Goal: Information Seeking & Learning: Check status

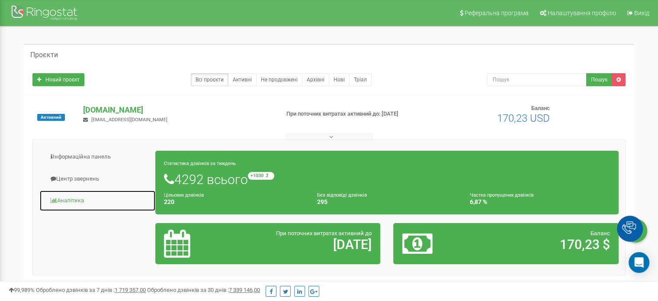
click at [75, 197] on link "Аналiтика" at bounding box center [97, 200] width 116 height 21
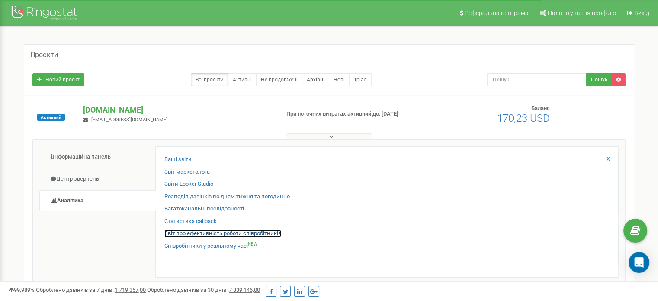
click at [194, 230] on link "Звіт про ефективність роботи співробітників" at bounding box center [222, 233] width 117 height 8
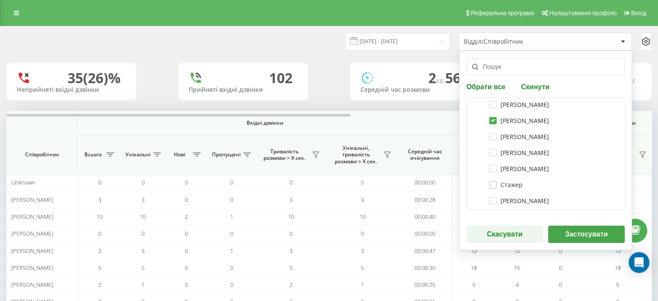
scroll to position [216, 0]
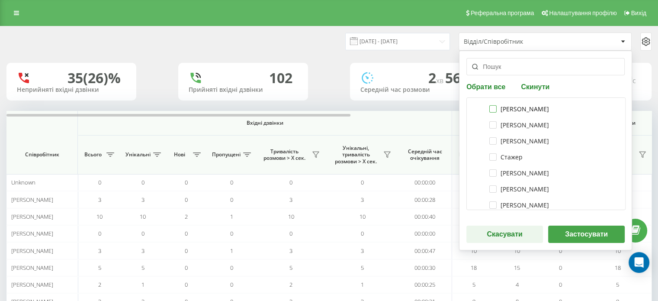
click at [489, 105] on label "Петрушко Анастасія" at bounding box center [519, 108] width 60 height 7
checkbox input "true"
drag, startPoint x: 487, startPoint y: 121, endPoint x: 489, endPoint y: 142, distance: 20.9
click at [489, 123] on label "Нальотова Наталія" at bounding box center [519, 124] width 60 height 7
checkbox input "true"
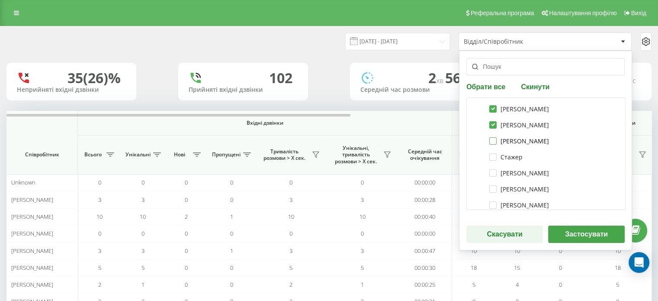
click at [486, 143] on div "Марія Москалюк" at bounding box center [518, 140] width 66 height 7
checkbox input "true"
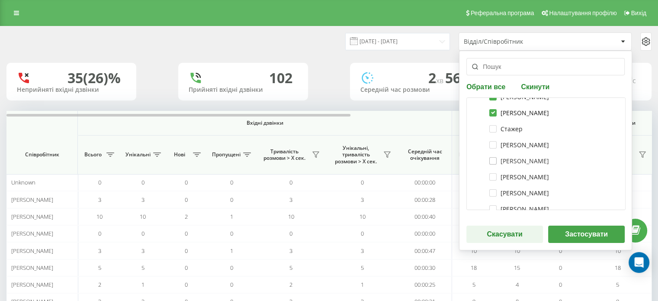
scroll to position [259, 0]
click at [489, 128] on label "Діхно Богдан" at bounding box center [519, 129] width 60 height 7
checkbox input "true"
click at [489, 147] on label "Ігор Юрченко" at bounding box center [519, 145] width 60 height 7
checkbox input "true"
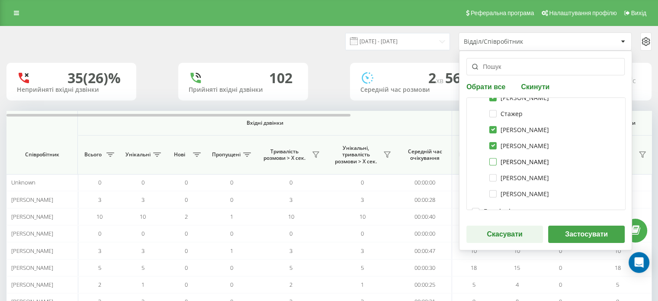
click at [492, 164] on label "Вознюк Вікторія Юріївна" at bounding box center [519, 161] width 60 height 7
checkbox input "true"
click at [489, 178] on label "Прудкий Віталій Володимирович" at bounding box center [519, 177] width 60 height 7
checkbox input "true"
click at [489, 193] on label "Кузів Олена Романівна" at bounding box center [519, 193] width 60 height 7
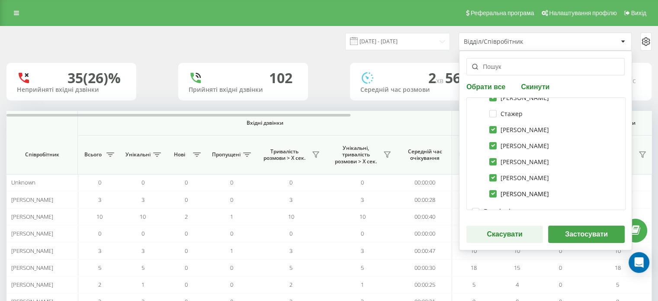
checkbox input "true"
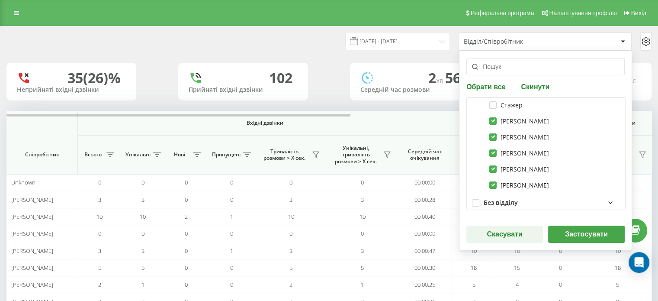
scroll to position [275, 0]
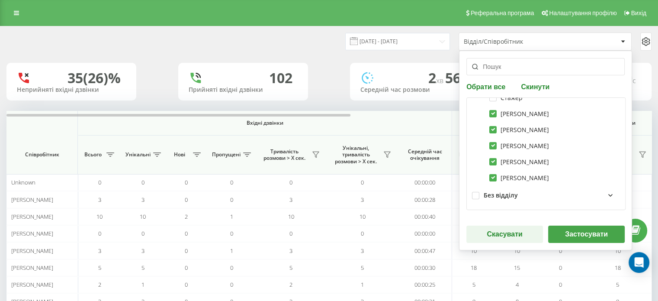
click at [570, 236] on button "Застосувати" at bounding box center [586, 233] width 77 height 17
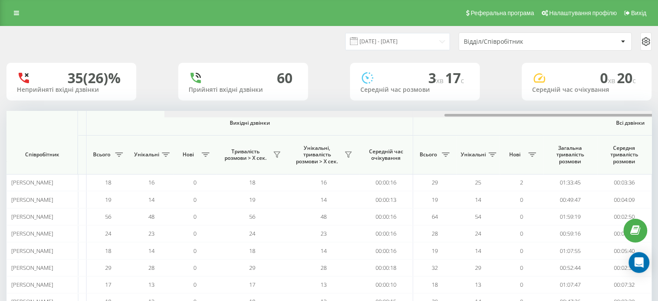
scroll to position [0, 562]
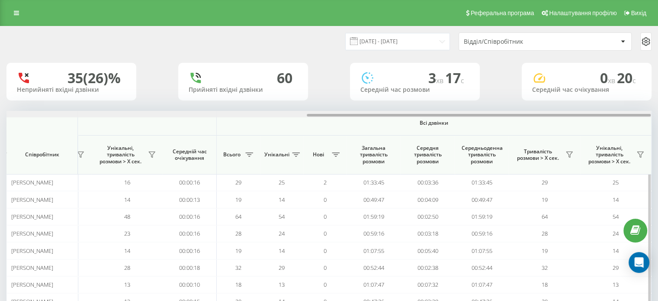
drag, startPoint x: 314, startPoint y: 115, endPoint x: 562, endPoint y: 131, distance: 247.8
click at [657, 132] on html "vprovadzhennia.Mr... Проекти vprovadzhennia.Mriia.gov.ua Дашборд Центр звернень…" at bounding box center [329, 150] width 658 height 301
click at [566, 153] on icon at bounding box center [569, 154] width 7 height 7
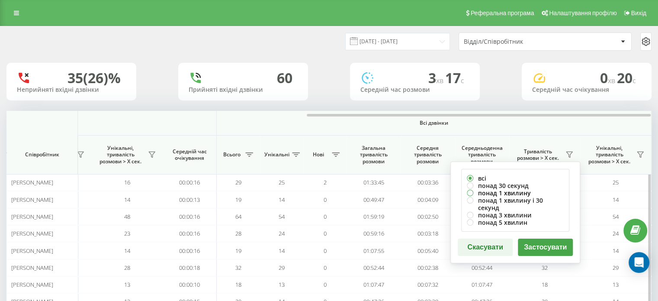
click at [500, 190] on label "понад 1 хвилину" at bounding box center [515, 192] width 97 height 7
radio input "true"
click at [549, 238] on button "Застосувати" at bounding box center [545, 246] width 55 height 17
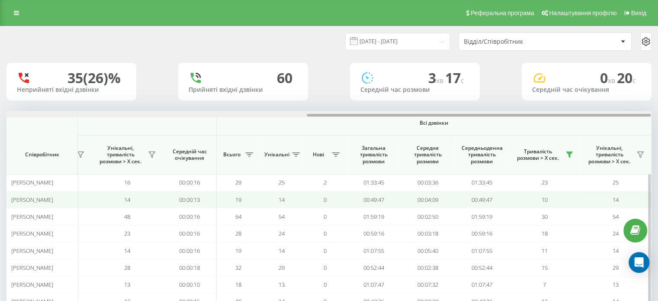
drag, startPoint x: 327, startPoint y: 116, endPoint x: 519, endPoint y: 198, distance: 208.3
click at [657, 125] on html "vprovadzhennia.Mr... Проекти vprovadzhennia.Mriia.gov.ua Дашборд Центр звернень…" at bounding box center [329, 150] width 658 height 301
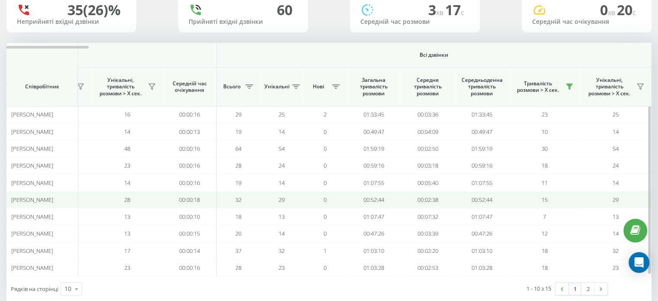
scroll to position [83, 0]
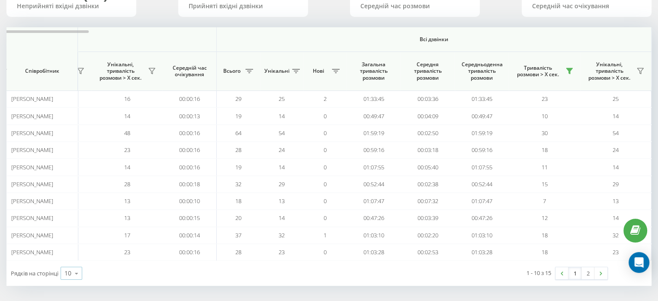
click at [72, 269] on icon at bounding box center [76, 273] width 13 height 17
click at [71, 234] on span "25" at bounding box center [67, 235] width 7 height 8
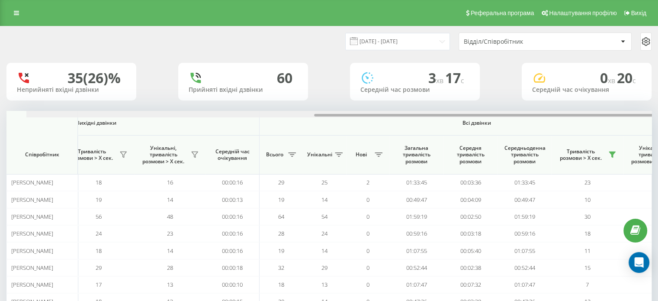
scroll to position [0, 562]
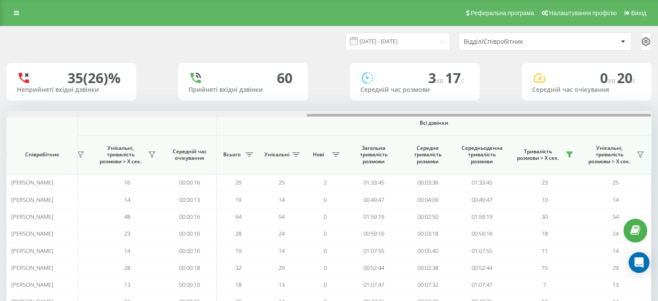
drag, startPoint x: 322, startPoint y: 115, endPoint x: 649, endPoint y: 110, distance: 326.9
click at [649, 110] on div "19.08.2025 - 19.08.2025 Відділ/Співробітник 35 (26)% Неприйняті вхідні дзвінки …" at bounding box center [328, 240] width 645 height 428
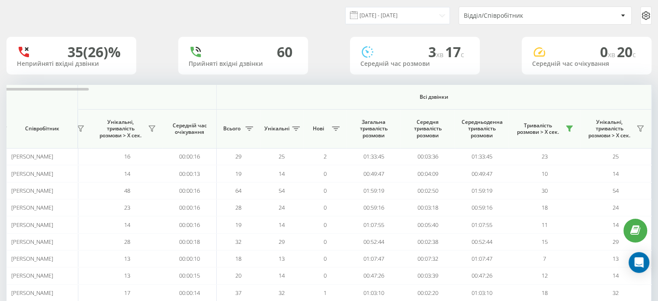
scroll to position [0, 0]
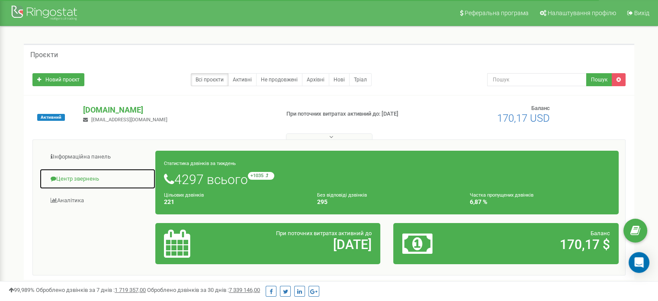
click at [86, 179] on link "Центр звернень" at bounding box center [97, 178] width 116 height 21
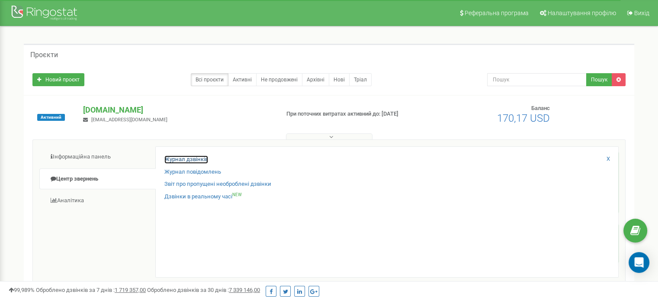
click at [196, 158] on link "Журнал дзвінків" at bounding box center [186, 159] width 44 height 8
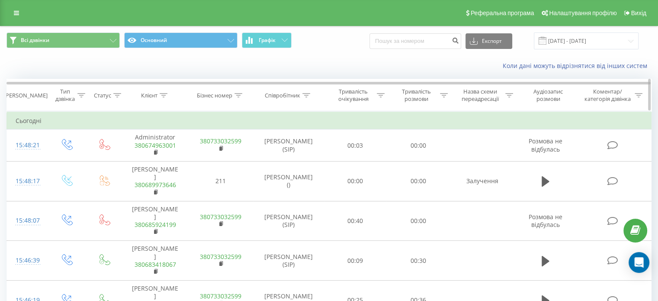
click at [28, 96] on div "[PERSON_NAME]" at bounding box center [26, 95] width 44 height 7
click at [30, 123] on td "Сьогодні" at bounding box center [329, 120] width 644 height 17
click at [581, 44] on input "19.07.2025 - 19.08.2025" at bounding box center [586, 40] width 105 height 17
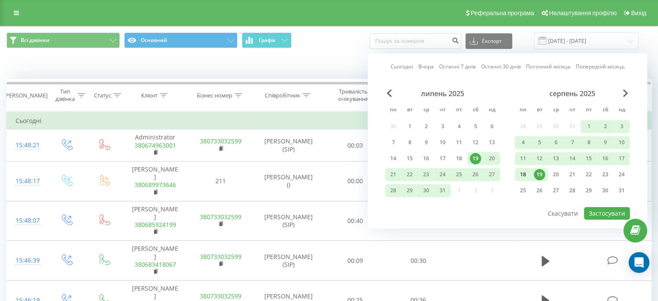
click at [522, 172] on div "18" at bounding box center [522, 174] width 11 height 11
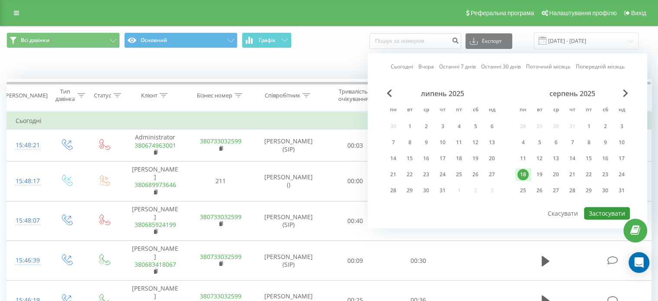
click at [610, 209] on button "Застосувати" at bounding box center [607, 213] width 46 height 13
type input "[DATE] - [DATE]"
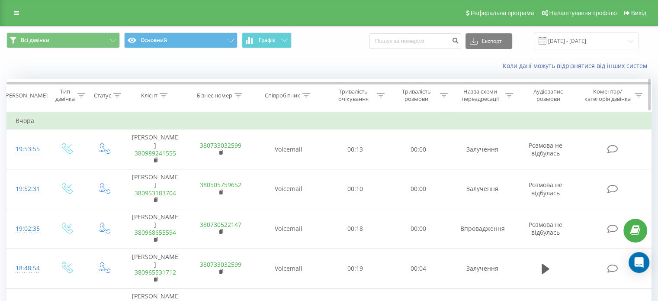
click at [306, 94] on icon at bounding box center [306, 95] width 8 height 4
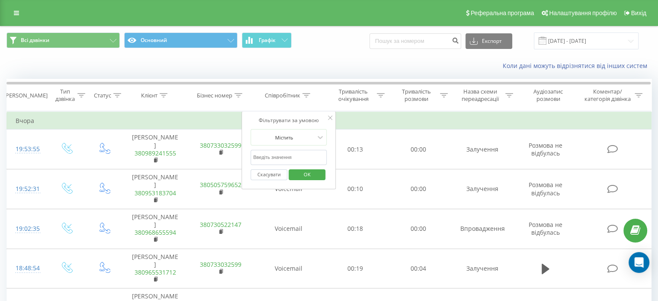
click at [282, 155] on input "text" at bounding box center [288, 157] width 76 height 15
type input "бобров"
click at [318, 176] on span "OK" at bounding box center [307, 173] width 24 height 13
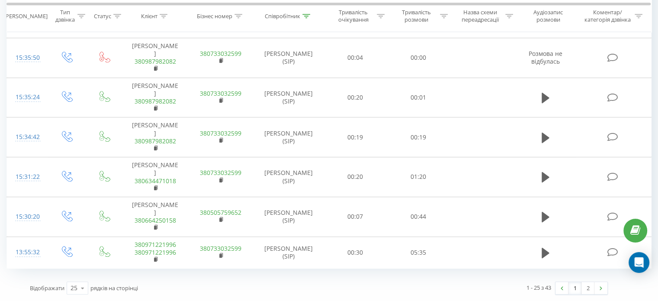
scroll to position [891, 0]
click at [588, 289] on link "2" at bounding box center [587, 287] width 13 height 12
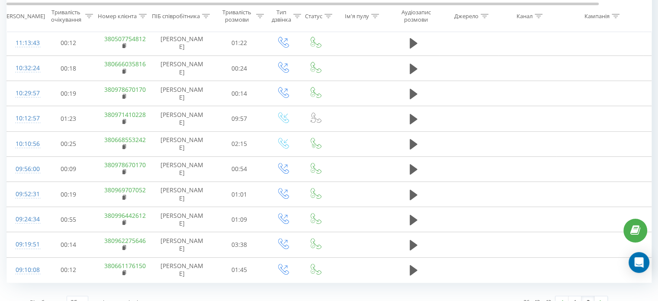
scroll to position [312, 0]
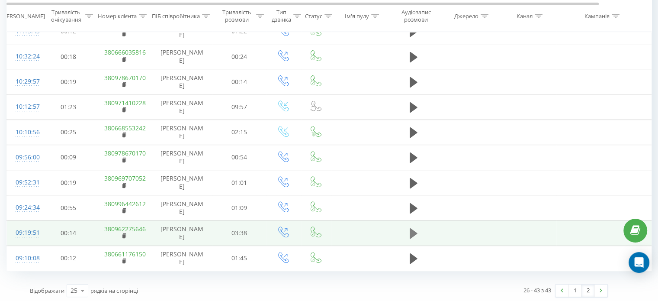
click at [415, 229] on icon at bounding box center [413, 233] width 8 height 10
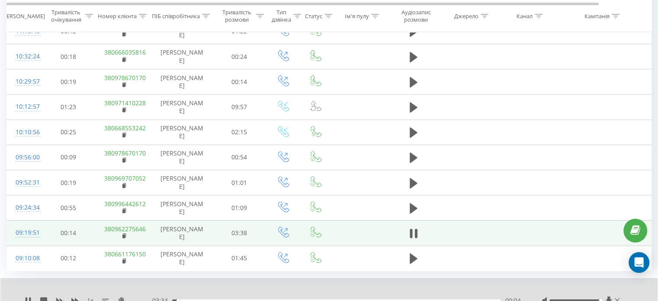
click at [599, 299] on div at bounding box center [574, 300] width 51 height 3
click at [599, 298] on div "Accessibility label" at bounding box center [599, 299] width 3 height 3
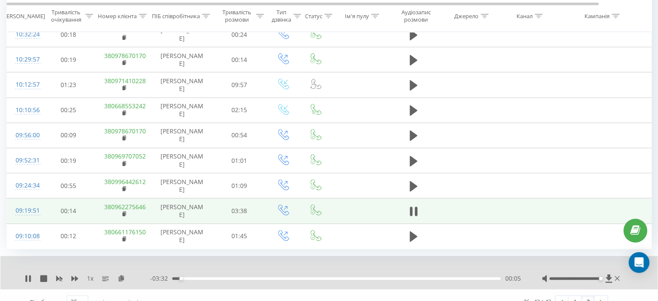
scroll to position [345, 0]
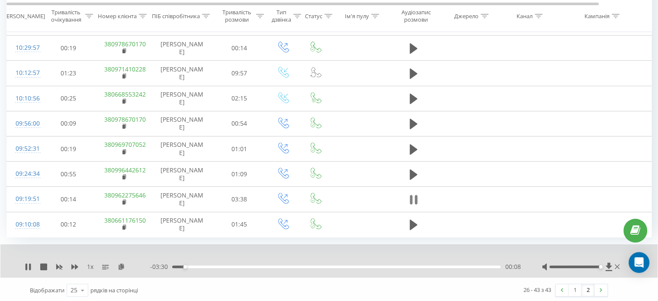
click at [410, 199] on icon at bounding box center [410, 200] width 3 height 10
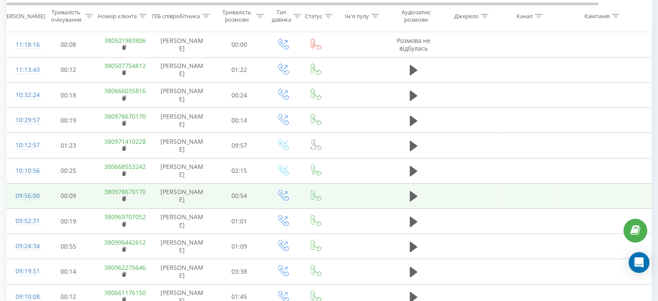
scroll to position [259, 0]
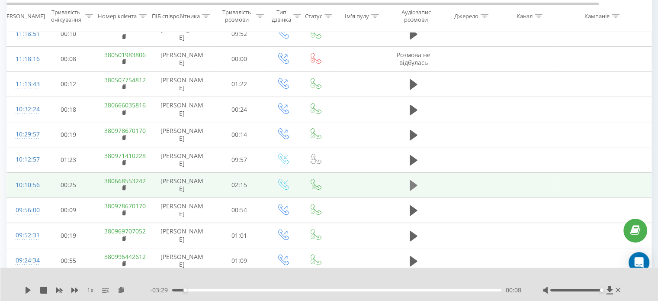
click at [413, 184] on icon at bounding box center [413, 185] width 8 height 10
click at [412, 183] on icon at bounding box center [410, 185] width 3 height 10
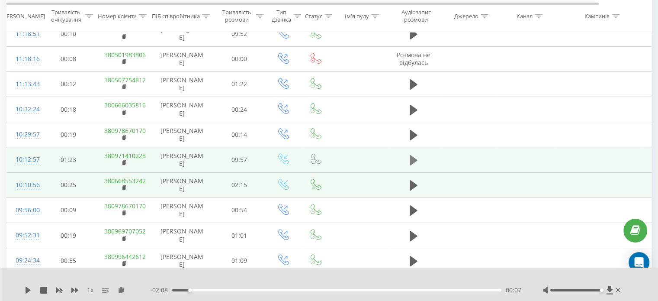
click at [412, 159] on icon at bounding box center [413, 160] width 8 height 10
click at [27, 289] on icon at bounding box center [28, 289] width 7 height 7
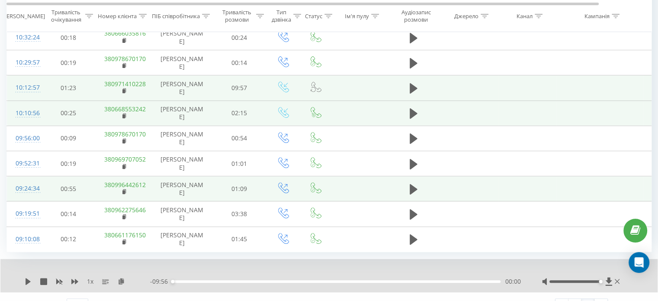
scroll to position [345, 0]
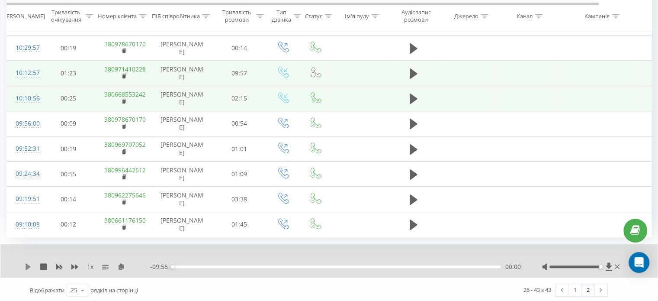
click at [27, 263] on icon at bounding box center [28, 266] width 5 height 7
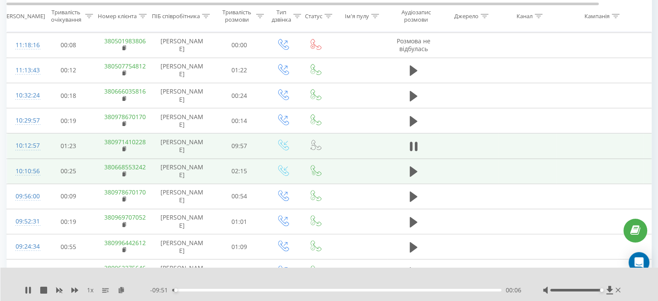
scroll to position [259, 0]
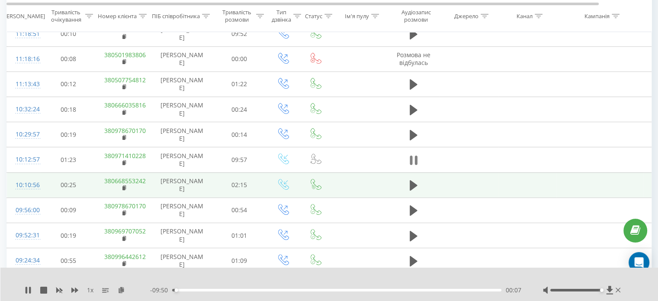
click at [413, 159] on icon at bounding box center [413, 160] width 8 height 12
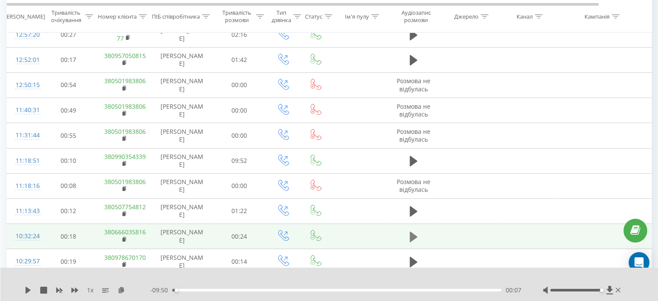
scroll to position [129, 0]
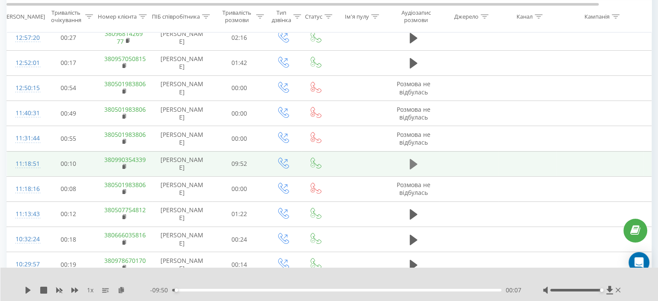
click at [412, 165] on icon at bounding box center [413, 164] width 8 height 10
click at [416, 164] on icon at bounding box center [415, 164] width 3 height 10
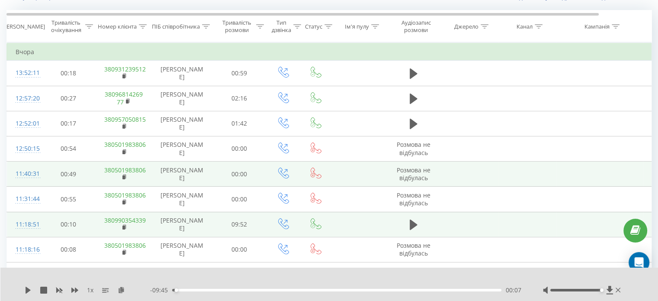
scroll to position [43, 0]
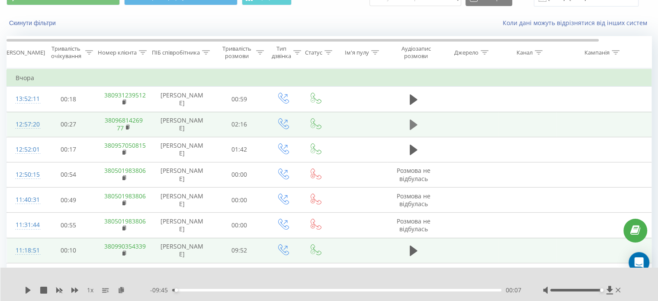
click at [413, 124] on icon at bounding box center [413, 124] width 8 height 10
click at [413, 123] on icon at bounding box center [413, 124] width 8 height 12
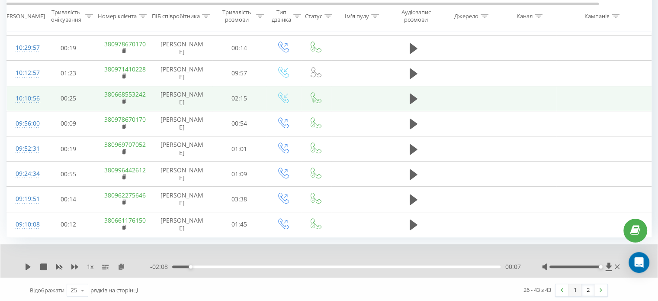
click at [573, 288] on link "1" at bounding box center [574, 290] width 13 height 12
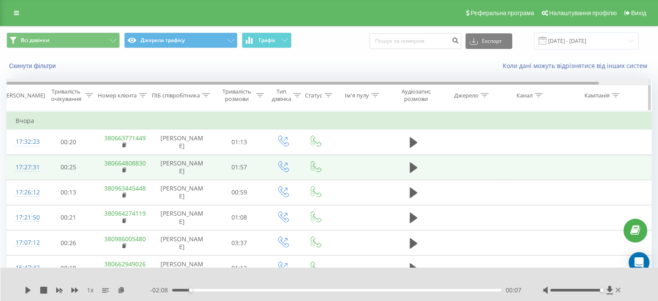
drag, startPoint x: 353, startPoint y: 83, endPoint x: 185, endPoint y: 89, distance: 168.3
click at [187, 86] on div "Дата дзвінка Тривалість очікування Номер клієнта ПІБ співробітника Тривалість р…" at bounding box center [328, 95] width 645 height 32
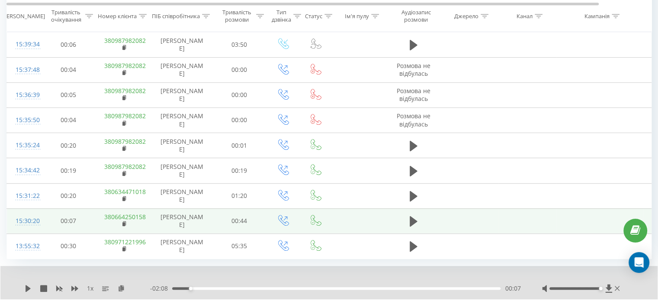
scroll to position [521, 0]
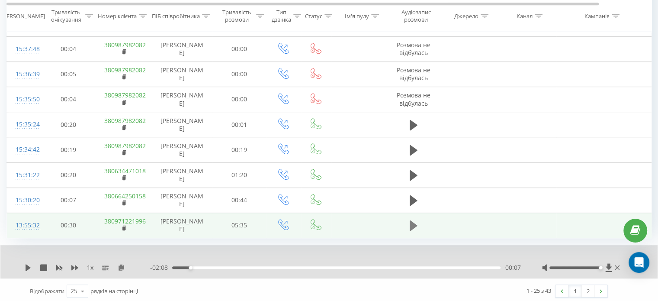
click at [411, 222] on icon at bounding box center [413, 225] width 8 height 10
click at [411, 222] on icon at bounding box center [410, 226] width 3 height 10
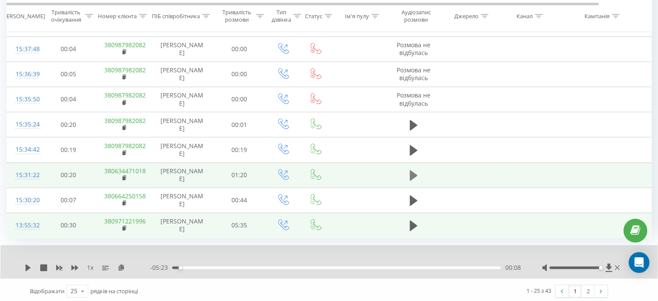
click at [412, 172] on icon at bounding box center [413, 175] width 8 height 10
click at [29, 264] on icon at bounding box center [30, 267] width 2 height 7
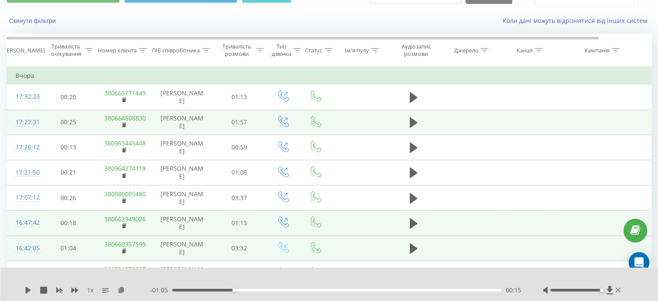
scroll to position [0, 0]
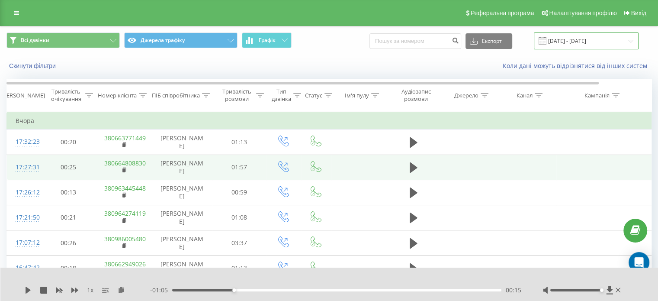
click at [579, 38] on input "[DATE] - [DATE]" at bounding box center [586, 40] width 105 height 17
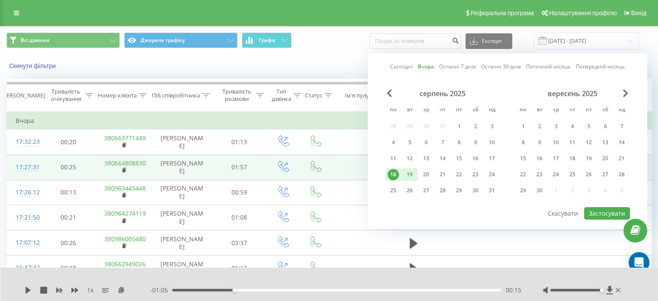
click at [410, 168] on div "19" at bounding box center [409, 174] width 16 height 13
click at [598, 212] on button "Застосувати" at bounding box center [607, 213] width 46 height 13
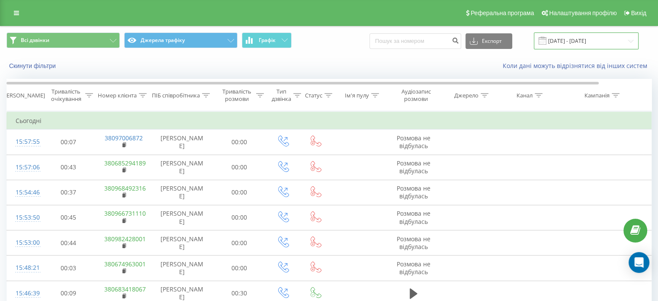
click at [575, 38] on input "[DATE] - [DATE]" at bounding box center [586, 40] width 105 height 17
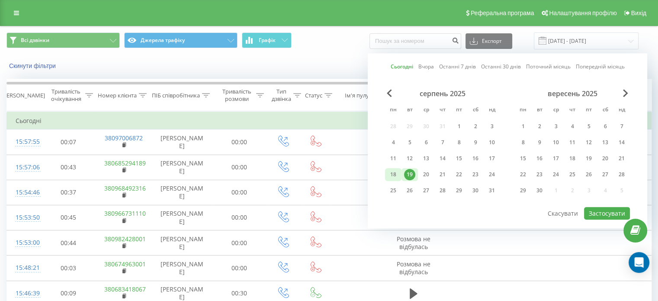
click at [395, 169] on div "18" at bounding box center [392, 174] width 11 height 11
click at [601, 207] on button "Застосувати" at bounding box center [607, 213] width 46 height 13
type input "[DATE] - [DATE]"
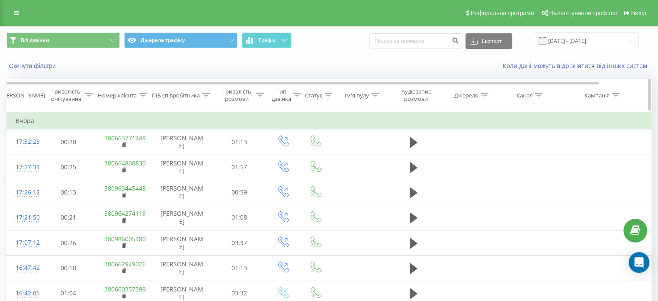
click at [296, 91] on div "Тип дзвінка" at bounding box center [286, 95] width 29 height 15
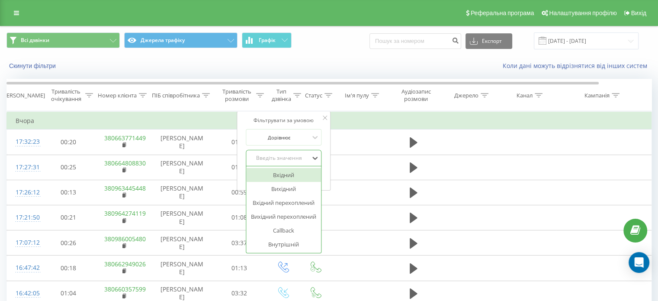
click at [284, 157] on div "Введіть значення" at bounding box center [278, 157] width 61 height 7
click at [294, 186] on div "Вихідний" at bounding box center [283, 189] width 75 height 14
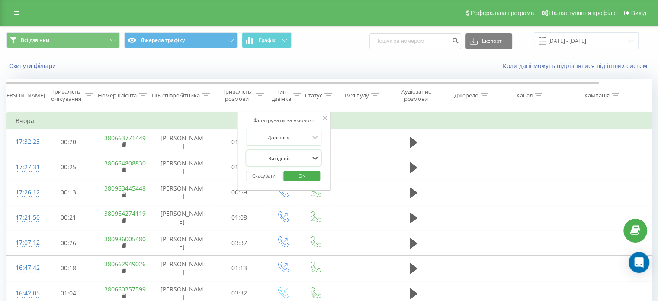
click at [303, 175] on span "OK" at bounding box center [302, 175] width 24 height 13
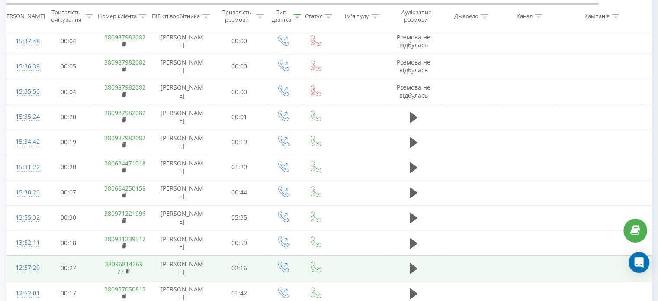
scroll to position [488, 0]
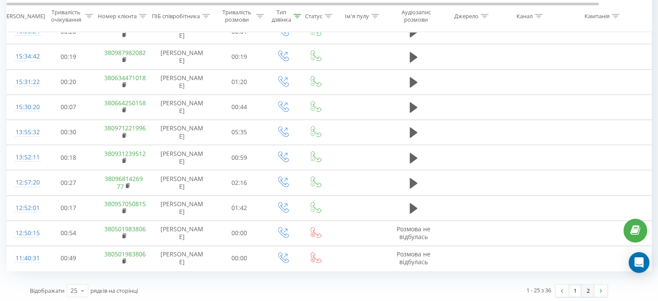
click at [588, 288] on link "2" at bounding box center [587, 290] width 13 height 12
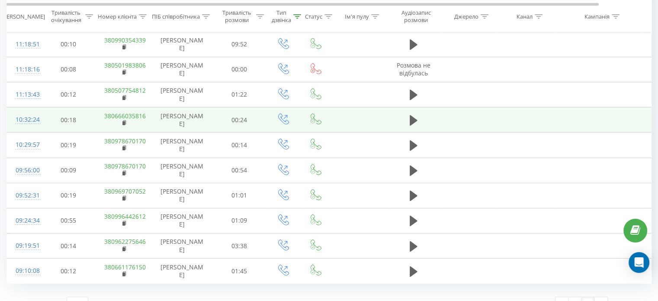
scroll to position [137, 0]
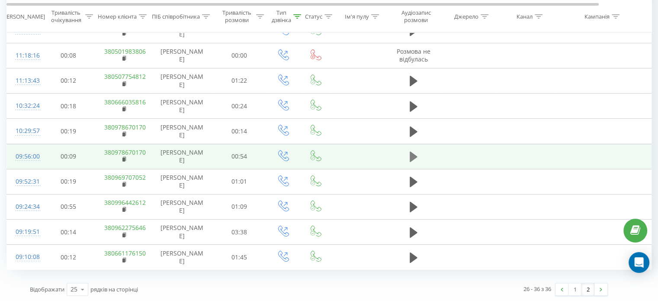
click at [409, 161] on icon at bounding box center [413, 156] width 8 height 12
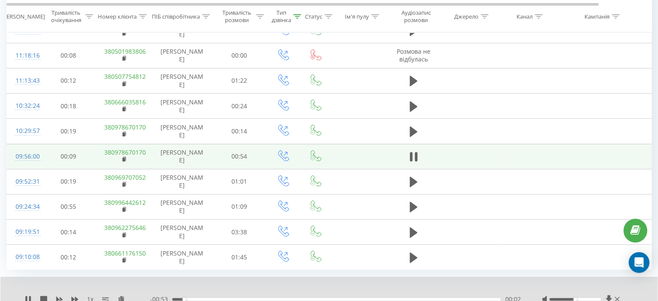
click at [591, 298] on div at bounding box center [574, 298] width 51 height 3
click at [597, 297] on div at bounding box center [574, 298] width 51 height 3
drag, startPoint x: 594, startPoint y: 298, endPoint x: 613, endPoint y: 298, distance: 18.6
click at [613, 298] on div at bounding box center [582, 298] width 80 height 9
click at [413, 154] on icon at bounding box center [413, 156] width 8 height 12
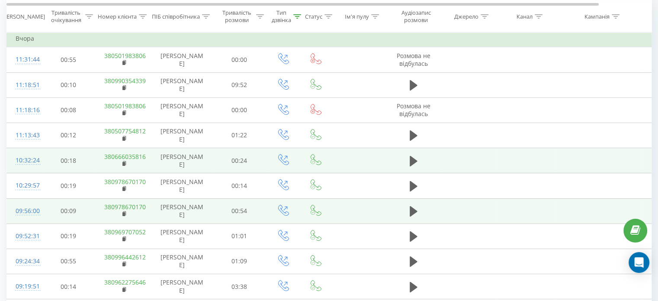
scroll to position [50, 0]
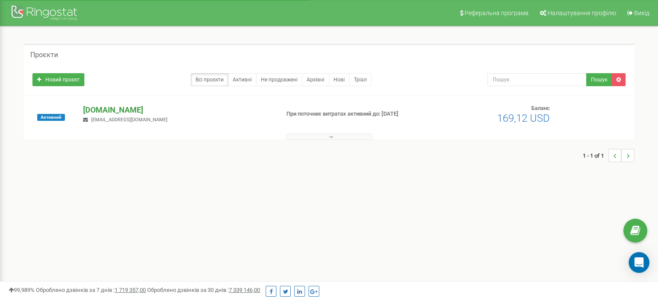
click at [136, 113] on p "[DOMAIN_NAME]" at bounding box center [177, 109] width 189 height 11
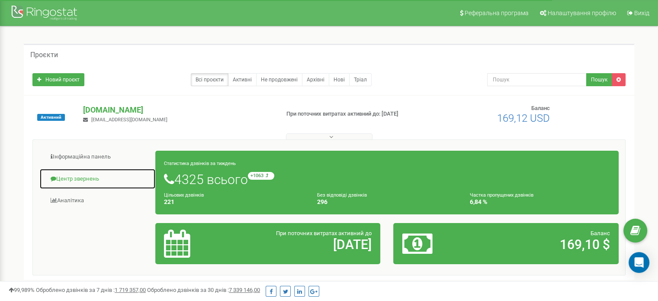
click at [88, 176] on link "Центр звернень" at bounding box center [97, 178] width 116 height 21
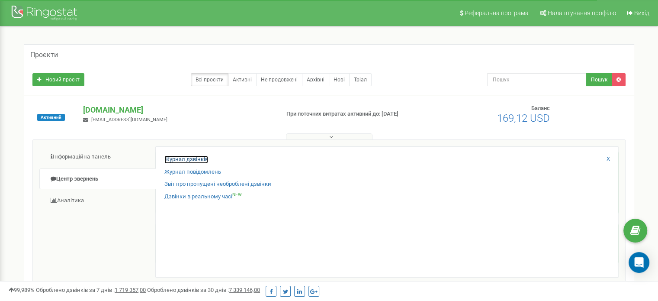
click at [196, 157] on link "Журнал дзвінків" at bounding box center [186, 159] width 44 height 8
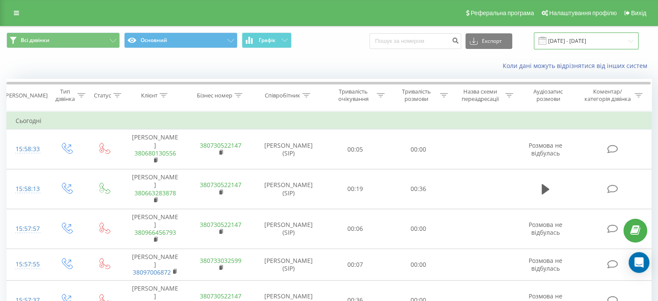
click at [580, 46] on input "[DATE] - [DATE]" at bounding box center [586, 40] width 105 height 17
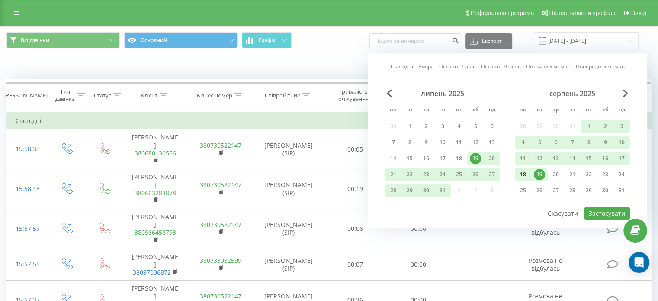
click at [527, 172] on div "18" at bounding box center [522, 174] width 11 height 11
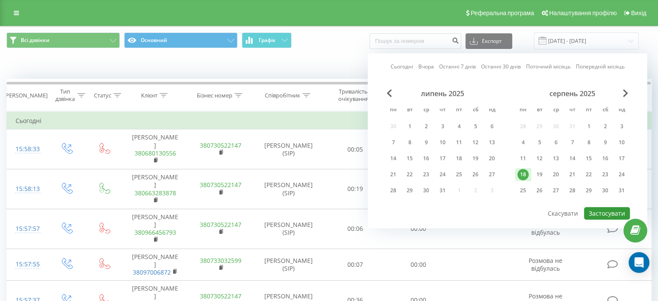
click at [600, 211] on button "Застосувати" at bounding box center [607, 213] width 46 height 13
type input "[DATE] - [DATE]"
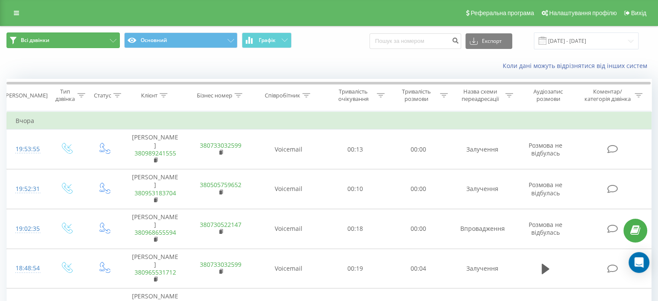
click at [101, 38] on button "Всі дзвінки" at bounding box center [62, 40] width 113 height 16
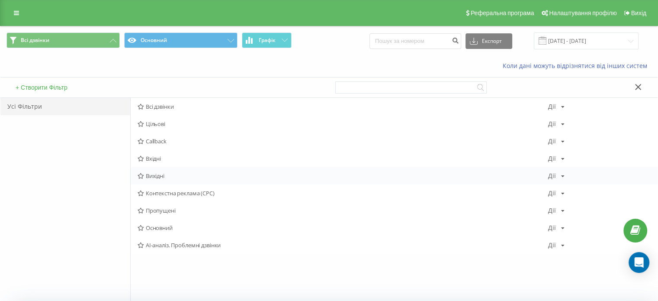
click at [163, 176] on span "Вихідні" at bounding box center [343, 176] width 410 height 6
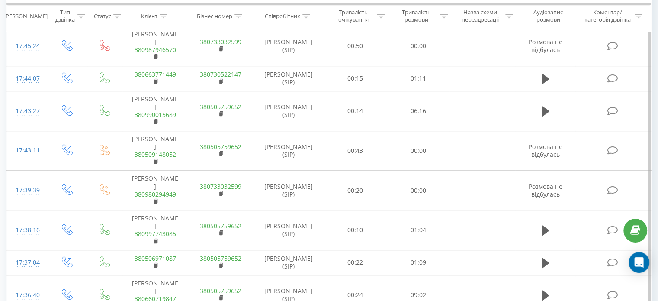
scroll to position [519, 0]
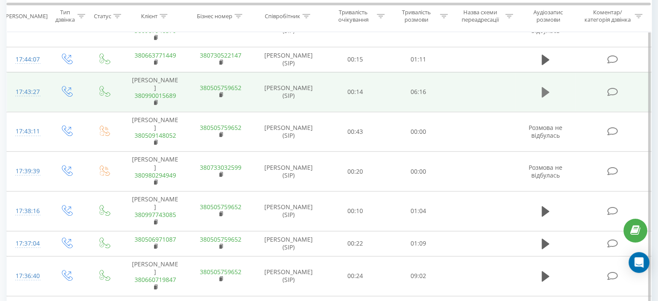
click at [541, 97] on icon at bounding box center [545, 92] width 8 height 10
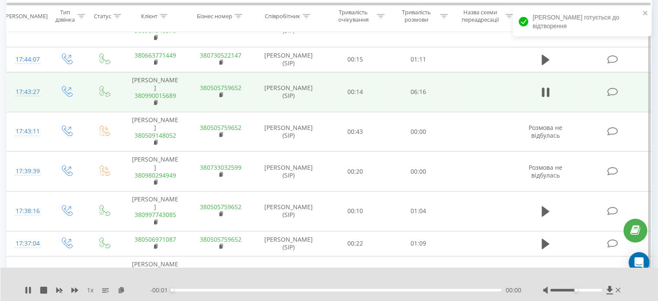
click at [599, 288] on div at bounding box center [583, 289] width 80 height 9
click at [598, 290] on div at bounding box center [575, 289] width 51 height 3
click at [547, 97] on icon at bounding box center [547, 92] width 3 height 10
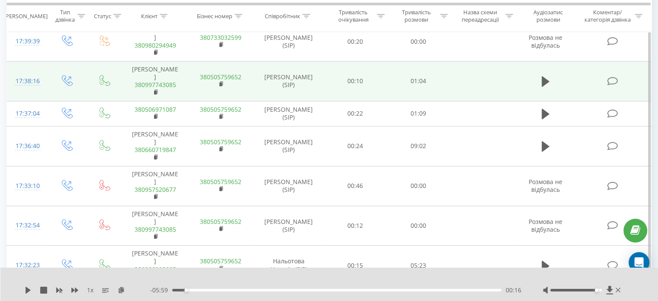
scroll to position [692, 0]
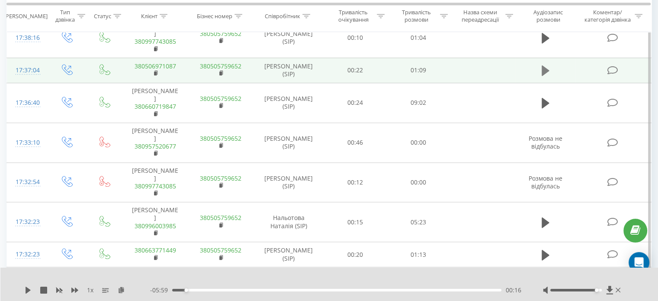
click at [546, 77] on icon at bounding box center [545, 70] width 8 height 12
click at [545, 77] on icon at bounding box center [545, 70] width 8 height 12
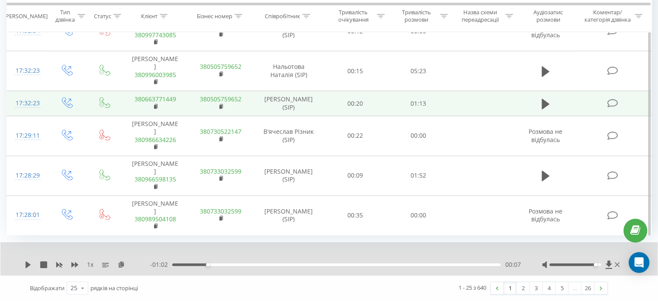
scroll to position [888, 0]
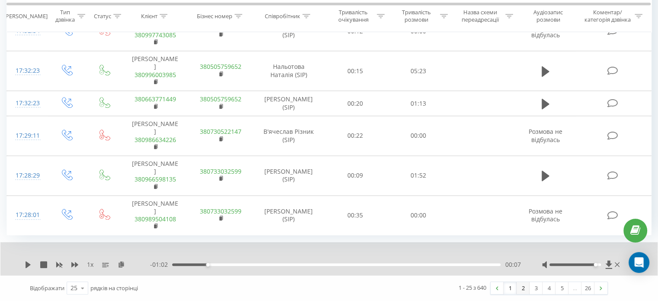
click at [521, 288] on link "2" at bounding box center [522, 287] width 13 height 12
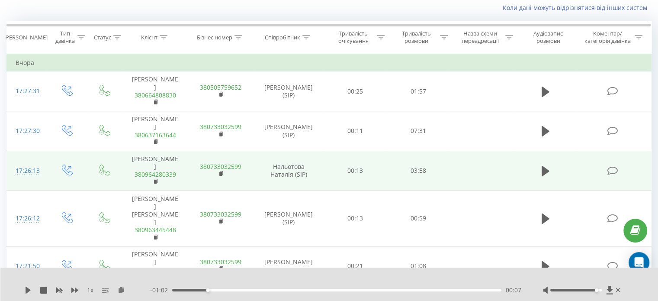
scroll to position [57, 0]
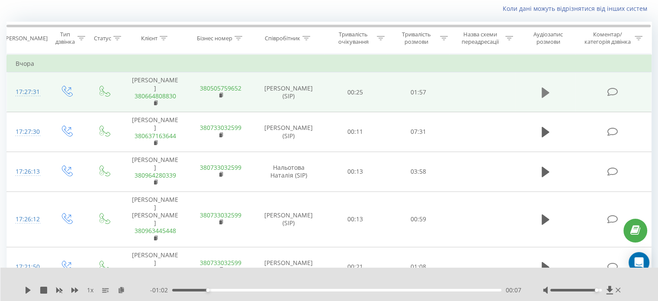
click at [547, 93] on icon at bounding box center [545, 92] width 8 height 12
click at [121, 289] on icon at bounding box center [121, 289] width 7 height 6
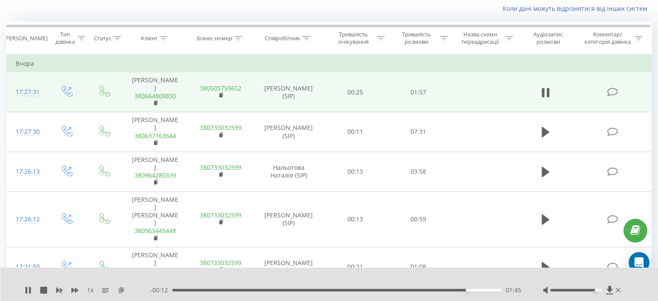
click at [119, 292] on icon at bounding box center [121, 289] width 7 height 6
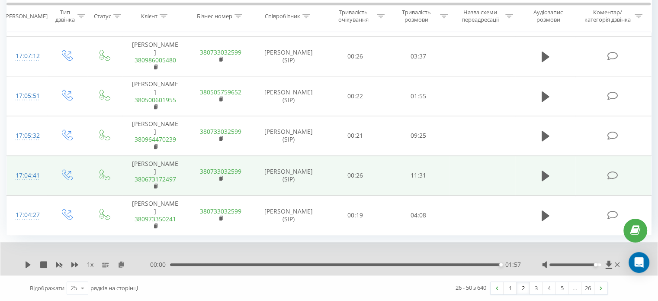
scroll to position [947, 0]
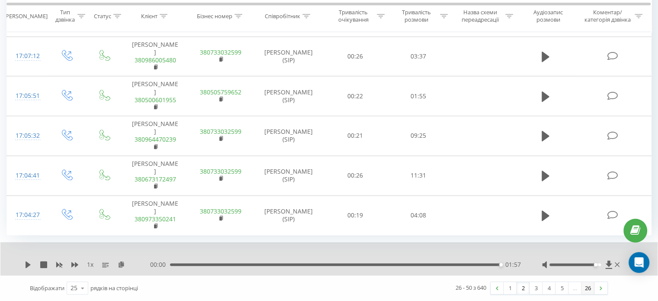
click at [588, 288] on link "26" at bounding box center [587, 287] width 13 height 12
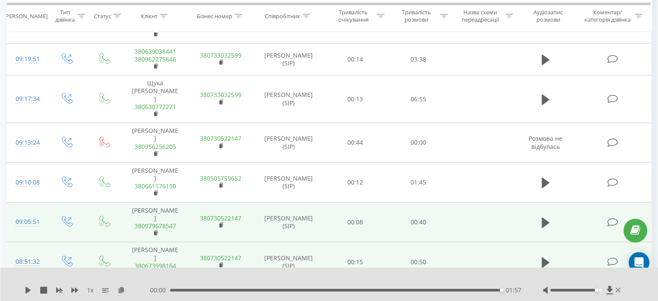
scroll to position [350, 0]
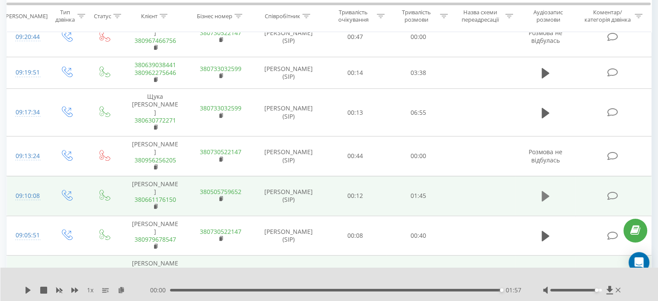
click at [539, 189] on button at bounding box center [545, 195] width 13 height 13
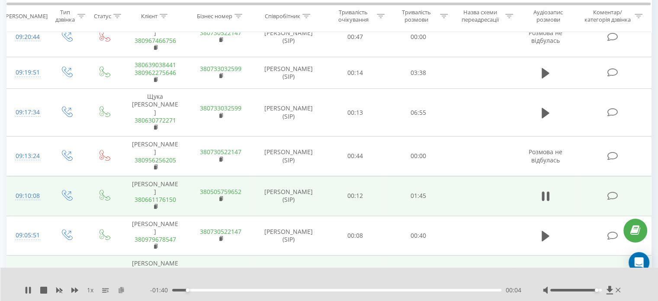
click at [120, 290] on icon at bounding box center [121, 289] width 7 height 6
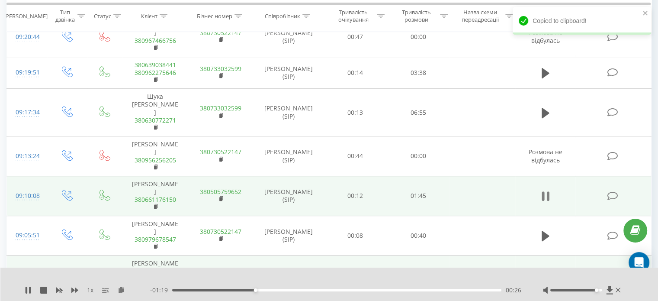
click at [543, 191] on icon at bounding box center [542, 196] width 3 height 10
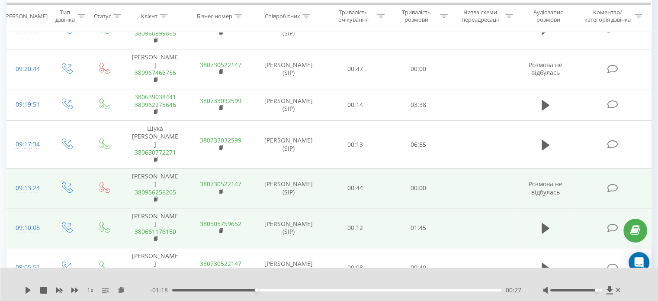
scroll to position [307, 0]
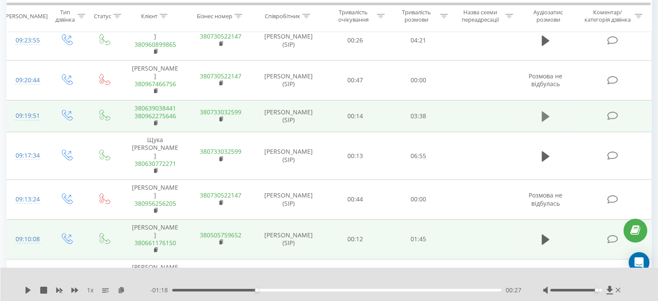
click at [545, 122] on icon at bounding box center [545, 116] width 8 height 10
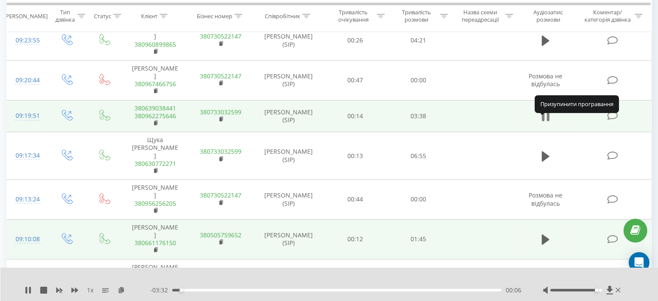
click at [546, 122] on icon at bounding box center [545, 116] width 8 height 12
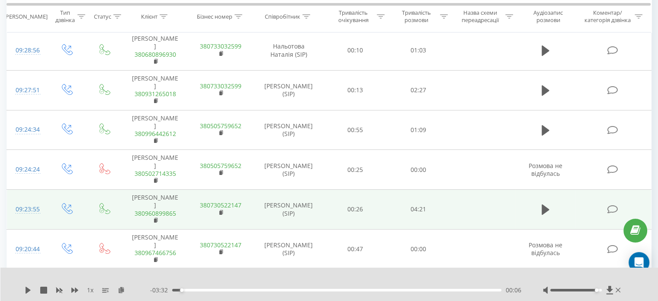
scroll to position [134, 0]
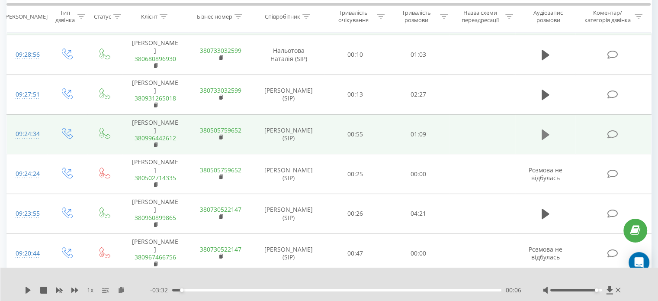
click at [543, 136] on icon at bounding box center [545, 134] width 8 height 10
drag, startPoint x: 593, startPoint y: 289, endPoint x: 617, endPoint y: 288, distance: 24.2
click at [617, 288] on div at bounding box center [583, 289] width 80 height 9
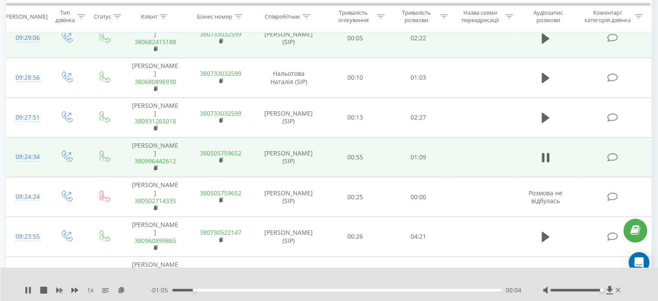
scroll to position [91, 0]
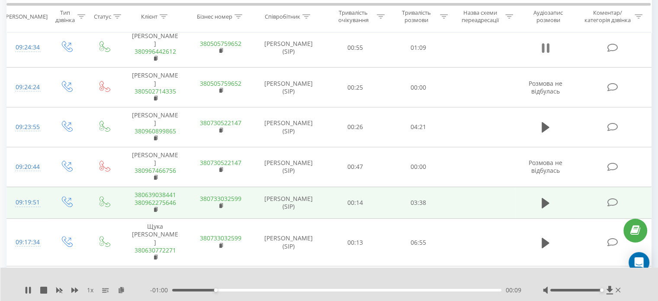
click at [549, 42] on button at bounding box center [545, 48] width 13 height 13
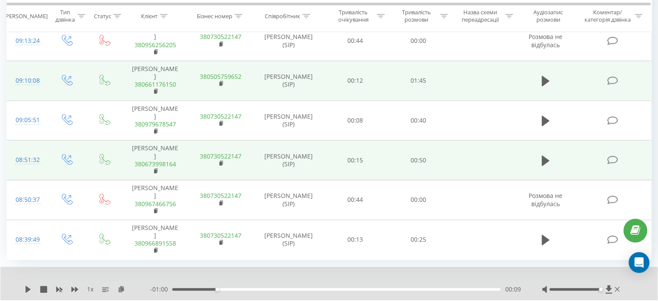
scroll to position [480, 0]
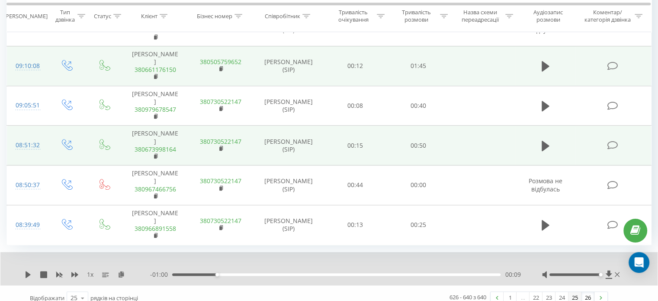
click at [572, 291] on link "25" at bounding box center [574, 297] width 13 height 12
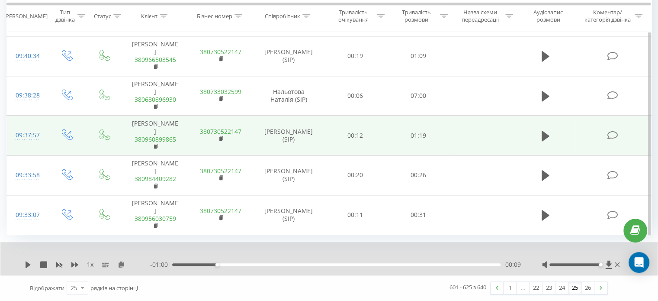
scroll to position [931, 0]
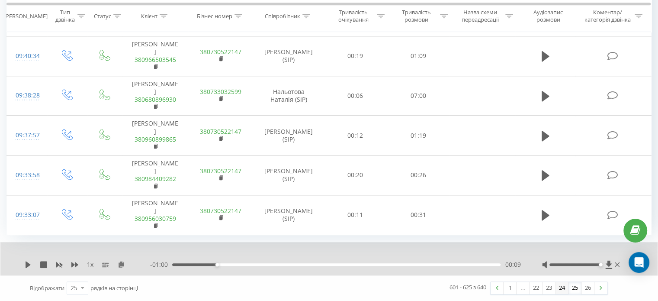
click at [561, 287] on link "24" at bounding box center [561, 287] width 13 height 12
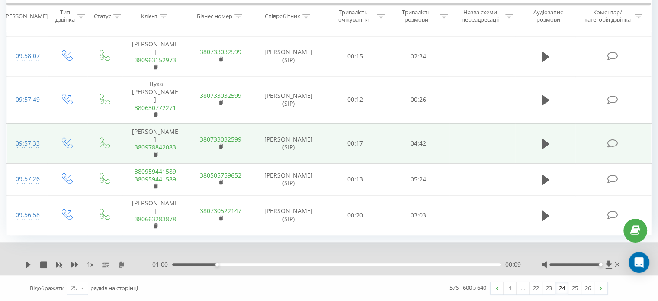
scroll to position [908, 0]
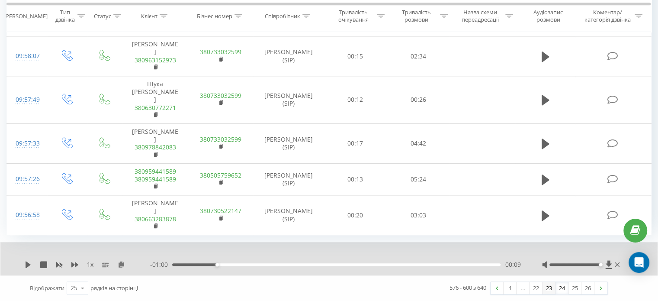
click at [546, 290] on link "23" at bounding box center [548, 287] width 13 height 12
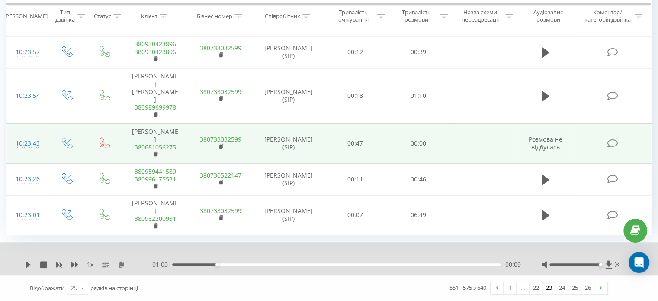
scroll to position [876, 0]
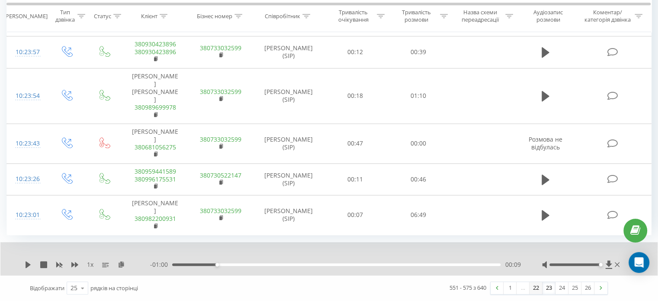
click at [537, 290] on link "22" at bounding box center [535, 287] width 13 height 12
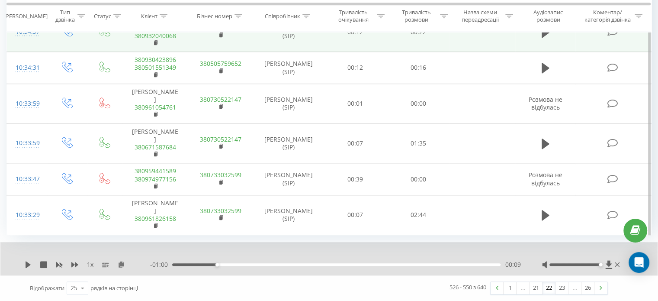
scroll to position [853, 0]
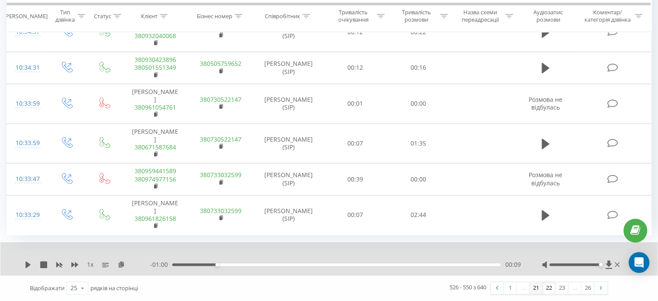
click at [534, 288] on link "21" at bounding box center [535, 287] width 13 height 12
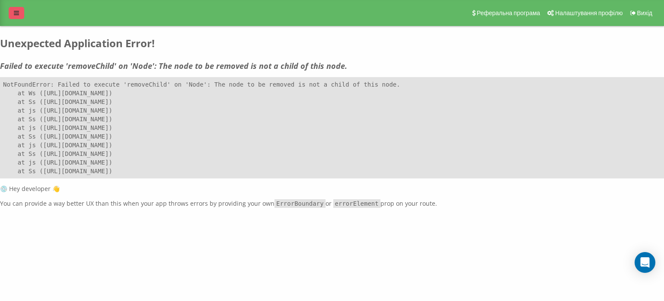
click at [14, 10] on link at bounding box center [17, 13] width 16 height 12
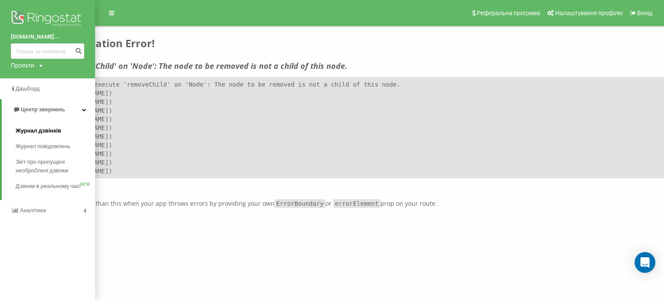
click at [55, 131] on span "Журнал дзвінків" at bounding box center [39, 130] width 46 height 9
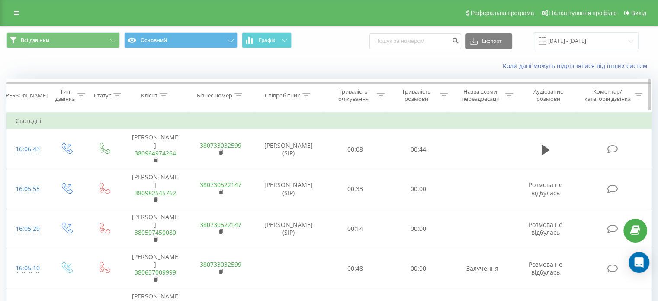
click at [74, 94] on div "Тип дзвінка" at bounding box center [64, 95] width 20 height 15
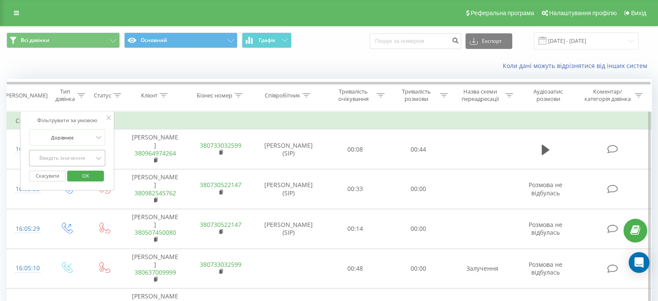
click at [73, 160] on div "Введіть значення" at bounding box center [62, 157] width 61 height 7
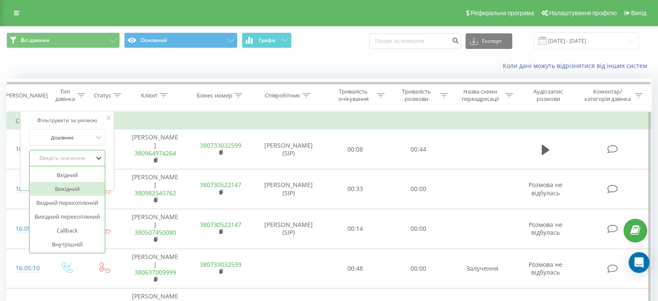
click at [76, 187] on div "Вихідний" at bounding box center [66, 189] width 75 height 14
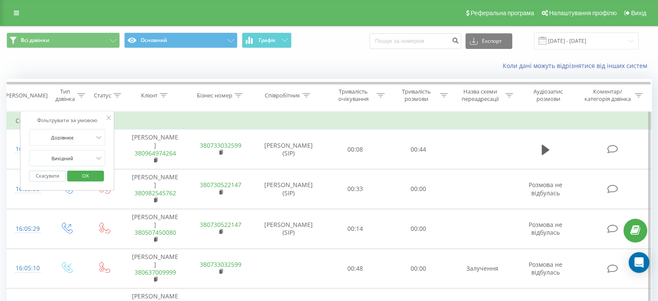
click at [93, 177] on span "OK" at bounding box center [86, 175] width 24 height 13
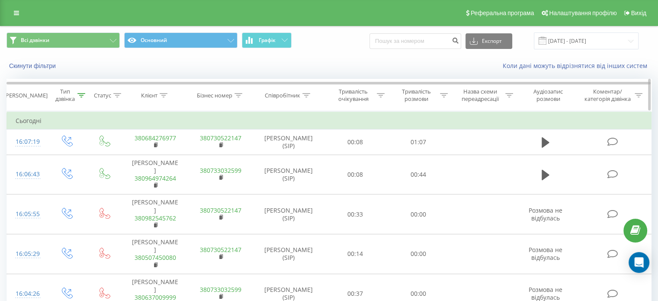
click at [440, 95] on icon at bounding box center [444, 95] width 8 height 4
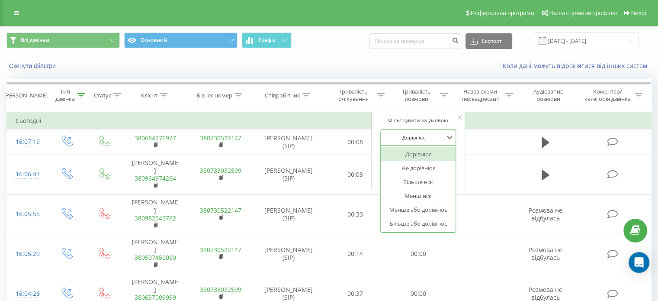
click at [425, 137] on div at bounding box center [413, 137] width 61 height 8
click at [425, 180] on div "Більше ніж" at bounding box center [418, 182] width 75 height 14
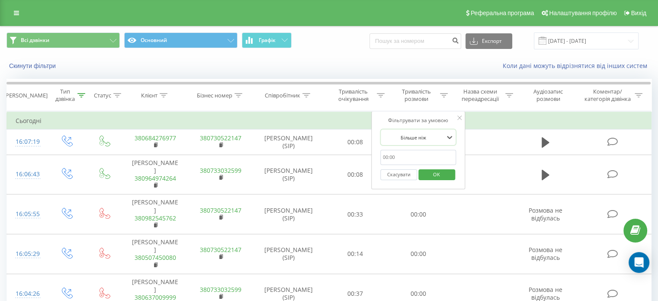
click at [414, 155] on input "text" at bounding box center [418, 157] width 76 height 15
type input "01:00"
click at [436, 173] on span "OK" at bounding box center [436, 173] width 24 height 13
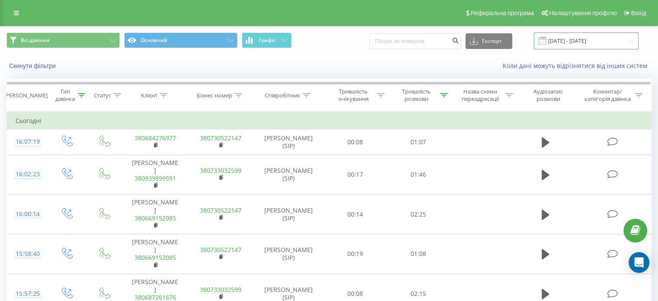
click at [571, 41] on input "19.07.2025 - 19.08.2025" at bounding box center [586, 40] width 105 height 17
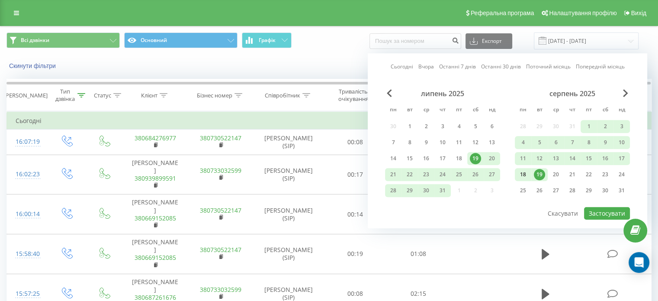
click at [528, 172] on div "18" at bounding box center [523, 174] width 16 height 13
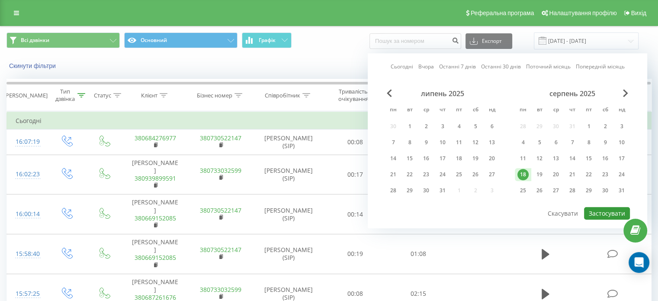
click at [598, 211] on button "Застосувати" at bounding box center [607, 213] width 46 height 13
type input "[DATE] - [DATE]"
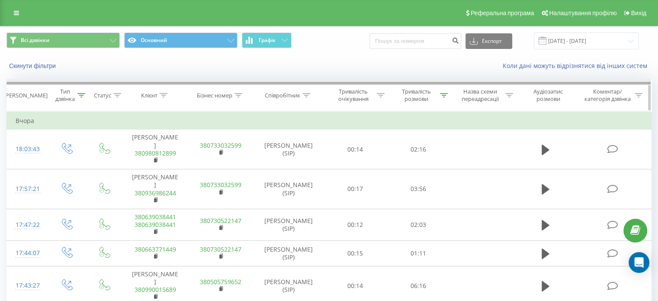
drag, startPoint x: 323, startPoint y: 83, endPoint x: 574, endPoint y: 80, distance: 251.2
click at [573, 80] on div at bounding box center [328, 82] width 644 height 6
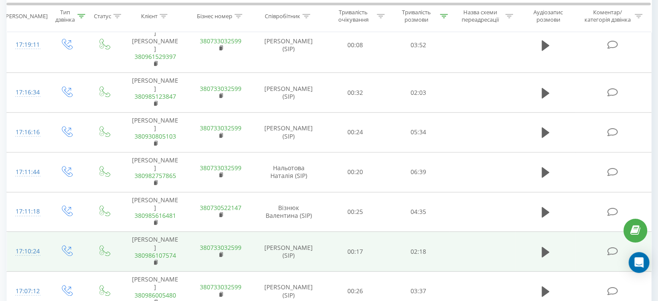
scroll to position [870, 0]
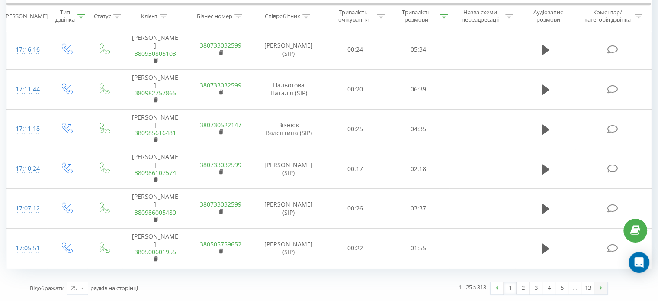
click at [602, 289] on link at bounding box center [600, 287] width 13 height 12
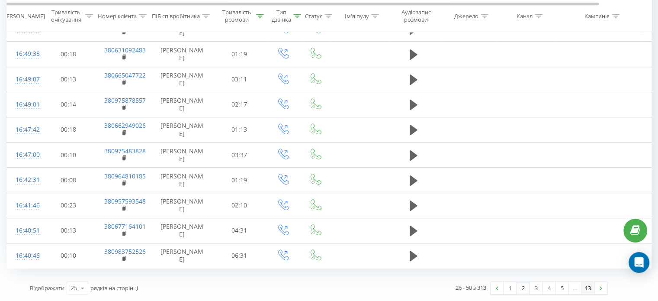
click at [588, 290] on link "13" at bounding box center [587, 287] width 13 height 12
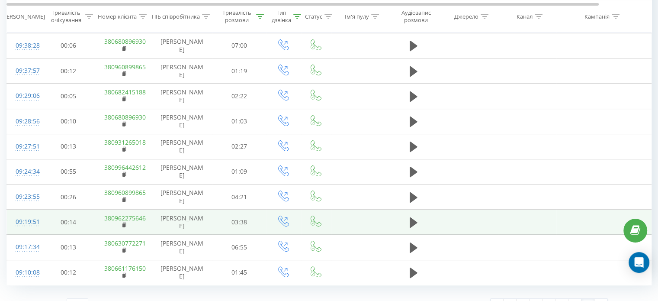
scroll to position [187, 0]
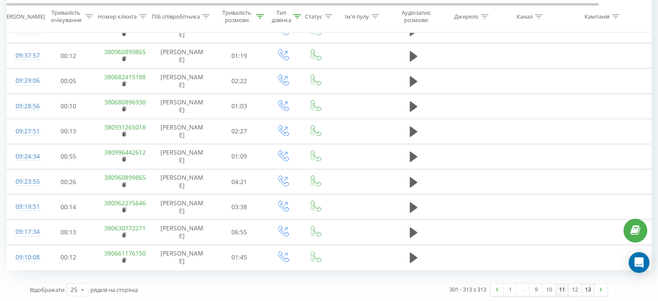
click at [558, 288] on link "11" at bounding box center [561, 289] width 13 height 12
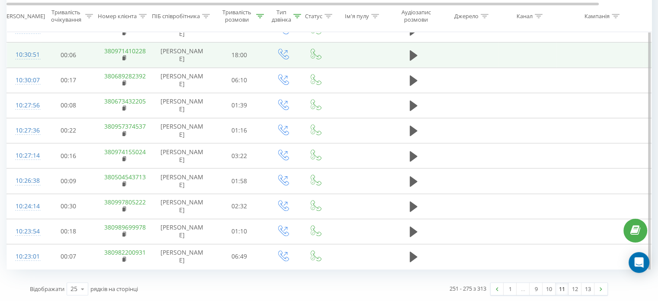
scroll to position [508, 0]
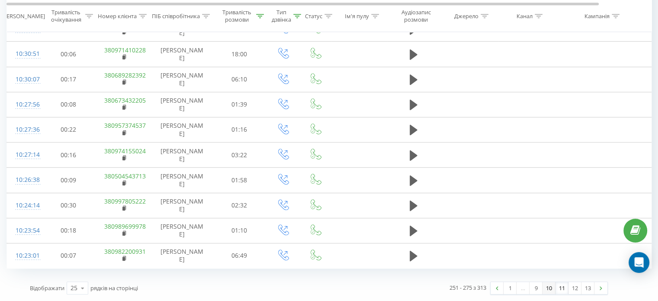
click at [548, 289] on link "10" at bounding box center [548, 287] width 13 height 12
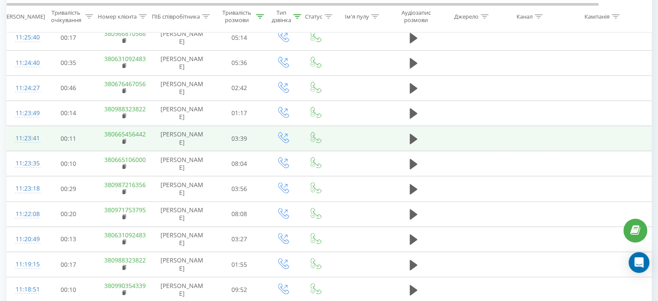
scroll to position [360, 0]
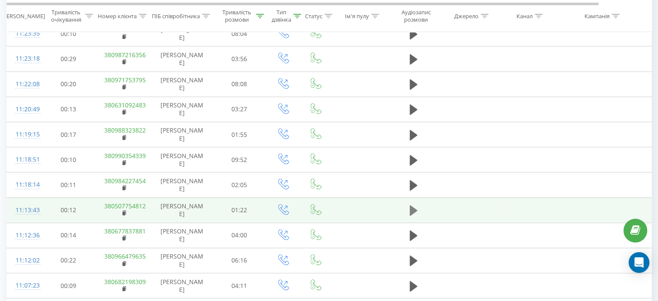
click at [410, 215] on icon at bounding box center [413, 210] width 8 height 10
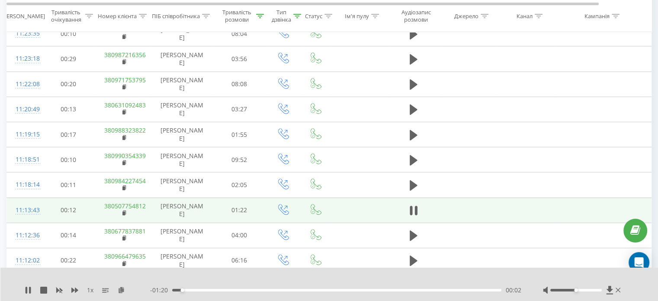
click at [592, 294] on div at bounding box center [583, 289] width 80 height 9
click at [597, 288] on div at bounding box center [575, 289] width 51 height 3
click at [598, 289] on div at bounding box center [575, 289] width 51 height 3
click at [600, 289] on div at bounding box center [575, 289] width 51 height 3
drag, startPoint x: 601, startPoint y: 290, endPoint x: 605, endPoint y: 289, distance: 4.4
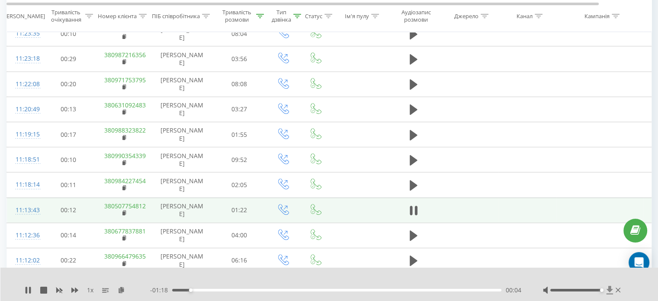
click at [605, 289] on div at bounding box center [583, 289] width 80 height 9
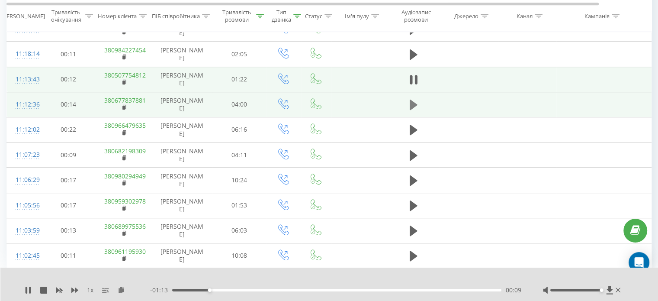
scroll to position [461, 0]
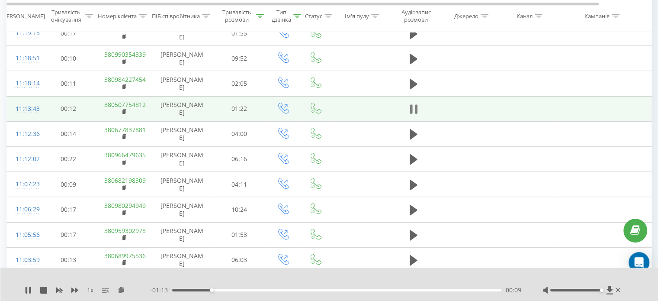
click at [410, 114] on icon at bounding box center [410, 109] width 3 height 10
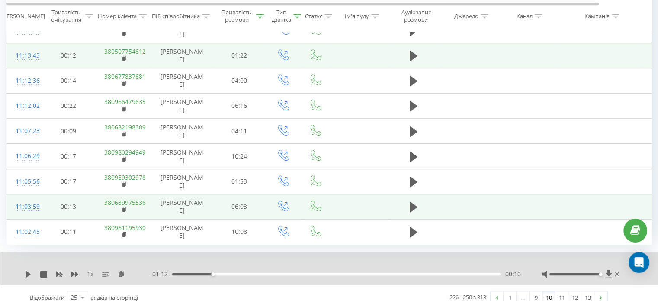
scroll to position [547, 0]
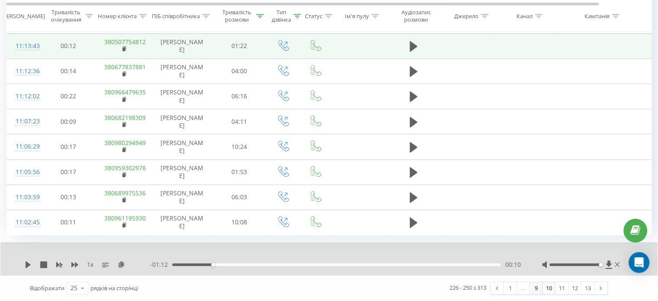
click at [535, 288] on link "9" at bounding box center [535, 287] width 13 height 12
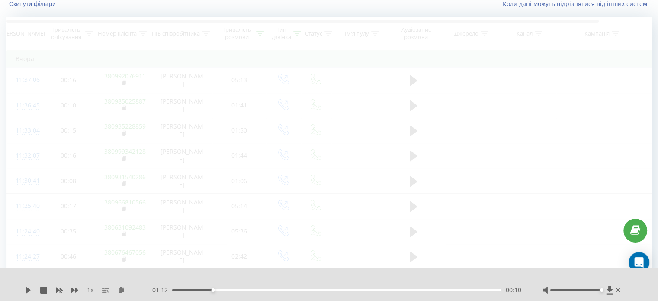
scroll to position [57, 0]
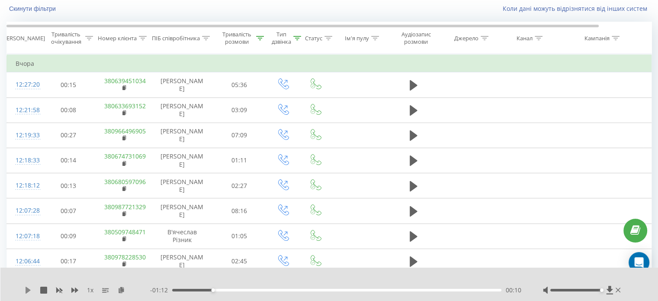
click at [26, 293] on icon at bounding box center [28, 289] width 5 height 7
click at [27, 292] on icon at bounding box center [27, 289] width 2 height 7
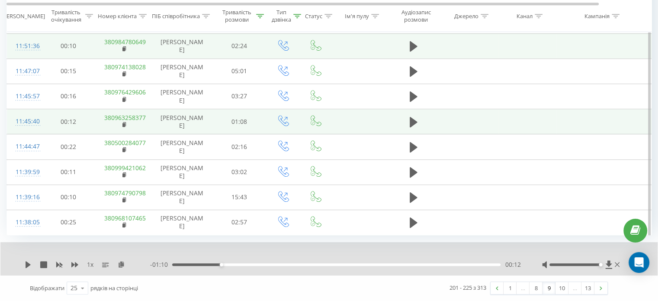
scroll to position [562, 0]
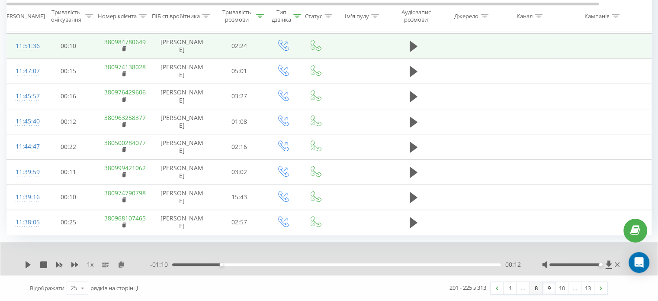
click at [532, 289] on link "8" at bounding box center [535, 287] width 13 height 12
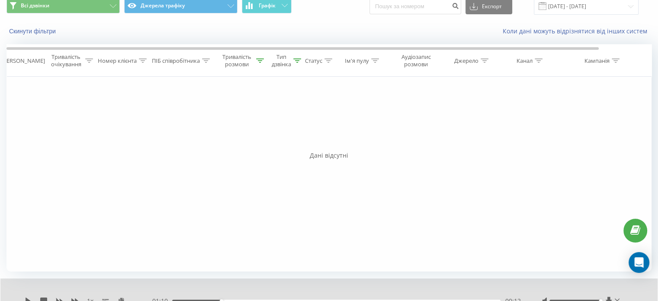
scroll to position [45, 0]
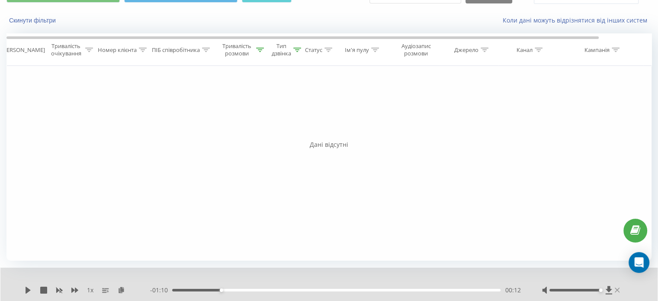
click at [619, 288] on icon at bounding box center [616, 289] width 5 height 7
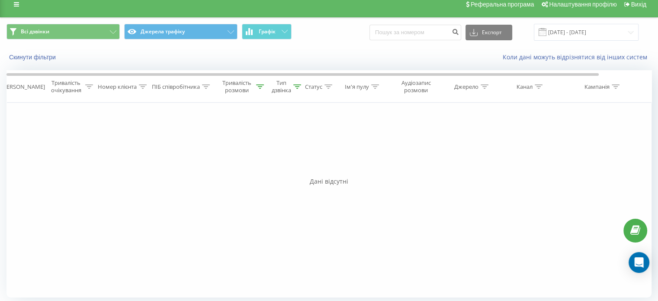
scroll to position [12, 0]
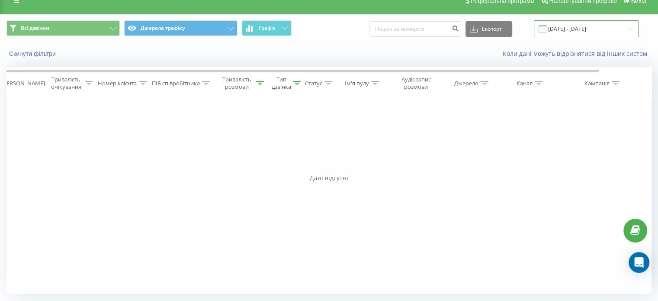
click at [581, 26] on input "[DATE] - [DATE]" at bounding box center [586, 28] width 105 height 17
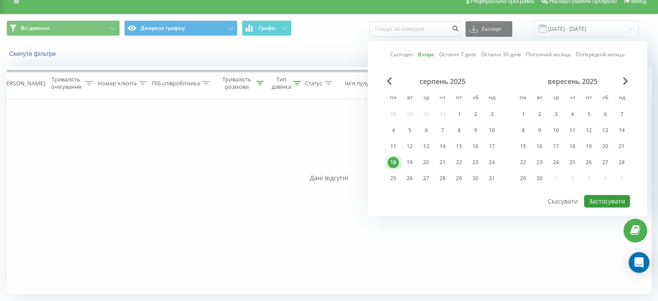
click at [620, 195] on button "Застосувати" at bounding box center [607, 201] width 46 height 13
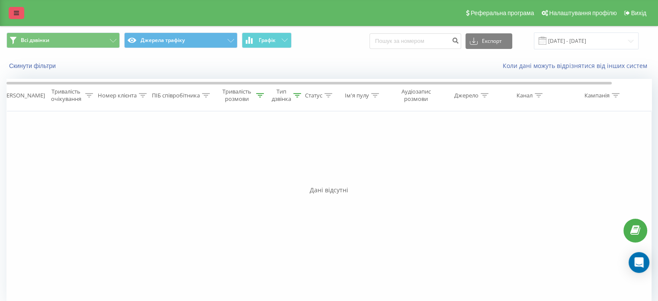
click at [16, 13] on icon at bounding box center [16, 13] width 5 height 6
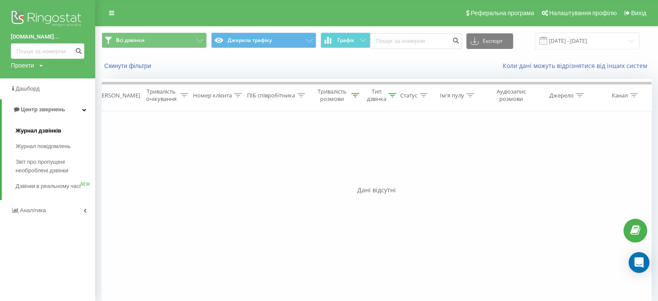
click at [50, 132] on span "Журнал дзвінків" at bounding box center [39, 130] width 46 height 9
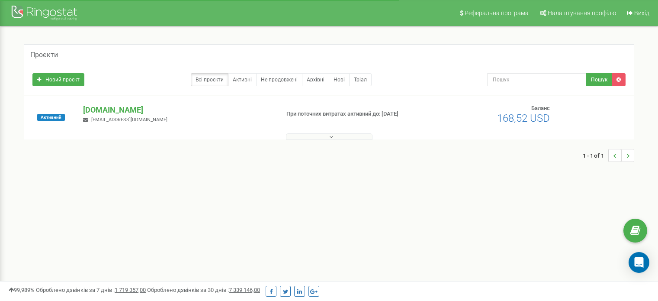
click at [157, 109] on p "[DOMAIN_NAME]" at bounding box center [177, 109] width 189 height 11
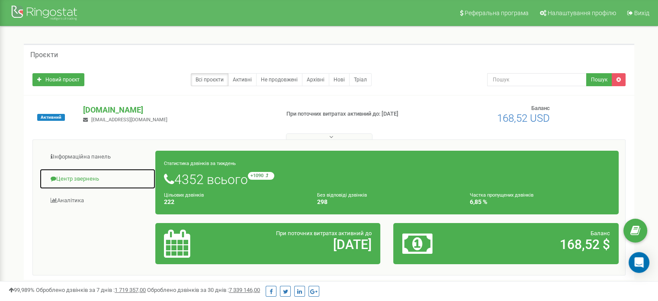
click at [92, 178] on link "Центр звернень" at bounding box center [97, 178] width 116 height 21
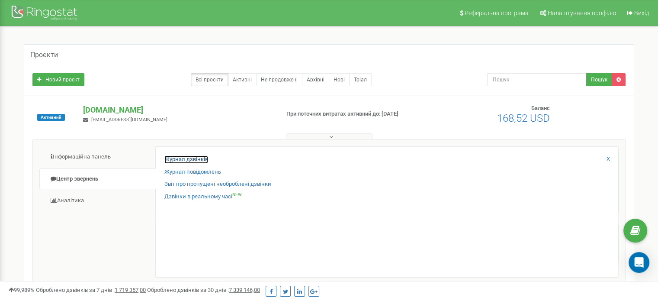
click at [182, 155] on link "Журнал дзвінків" at bounding box center [186, 159] width 44 height 8
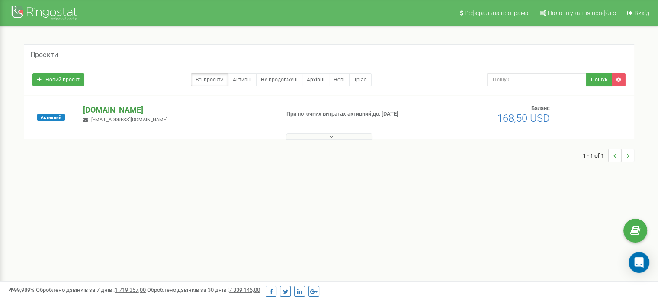
click at [138, 112] on p "[DOMAIN_NAME]" at bounding box center [177, 109] width 189 height 11
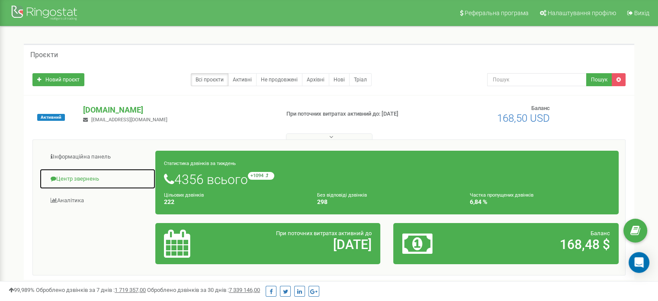
click at [83, 177] on link "Центр звернень" at bounding box center [97, 178] width 116 height 21
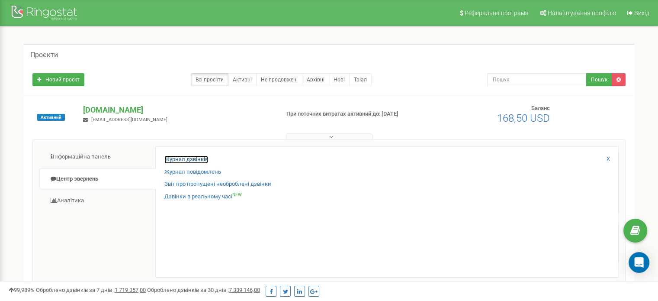
click at [188, 157] on link "Журнал дзвінків" at bounding box center [186, 159] width 44 height 8
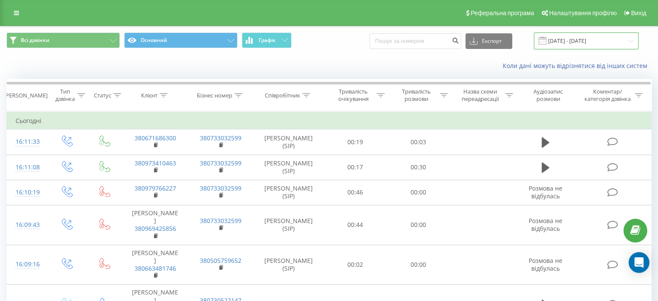
click at [569, 39] on input "[DATE] - [DATE]" at bounding box center [586, 40] width 105 height 17
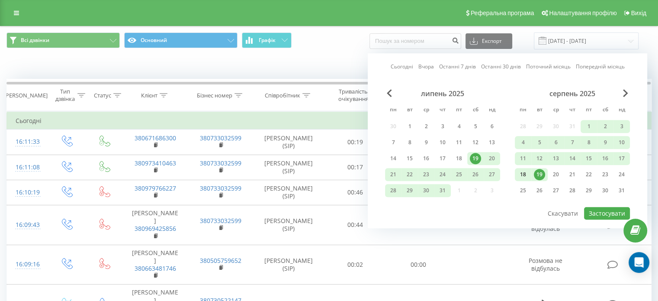
click at [526, 174] on div "18" at bounding box center [522, 174] width 11 height 11
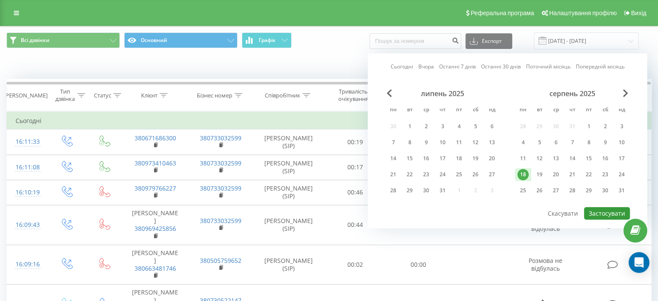
click at [605, 212] on button "Застосувати" at bounding box center [607, 213] width 46 height 13
type input "[DATE] - [DATE]"
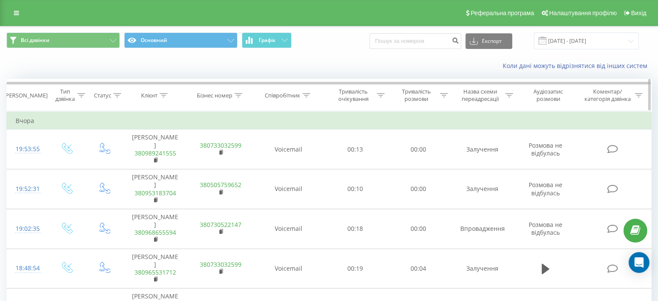
click at [308, 93] on icon at bounding box center [306, 95] width 8 height 4
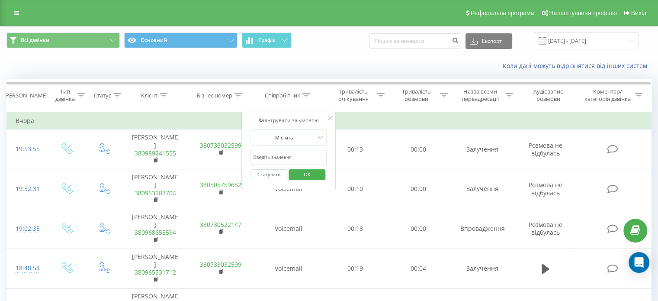
click at [288, 163] on input "text" at bounding box center [288, 157] width 76 height 15
type input "[PERSON_NAME]"
click at [310, 173] on span "OK" at bounding box center [307, 173] width 24 height 13
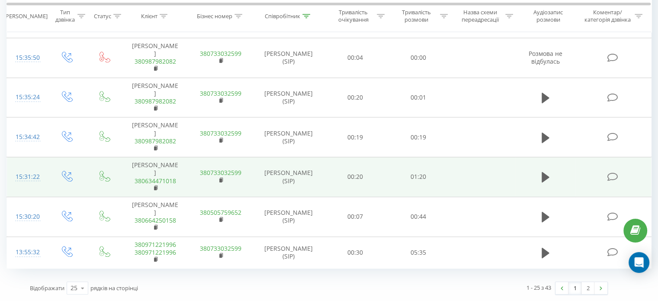
scroll to position [891, 0]
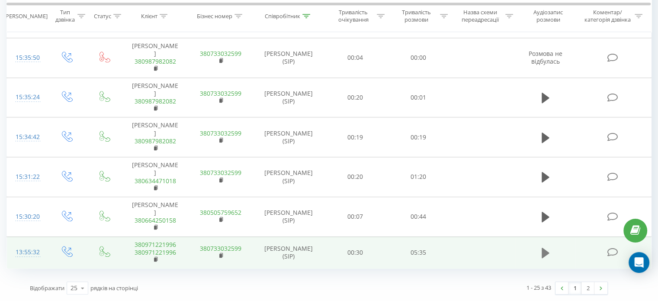
click at [540, 252] on button at bounding box center [545, 252] width 13 height 13
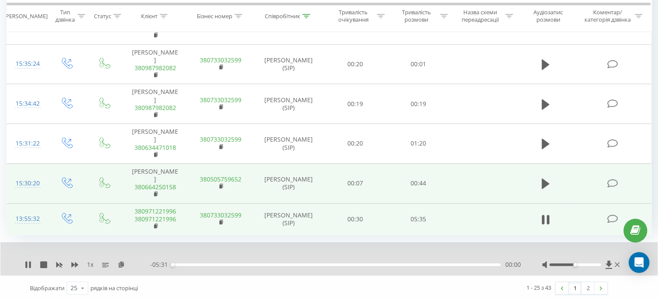
scroll to position [924, 0]
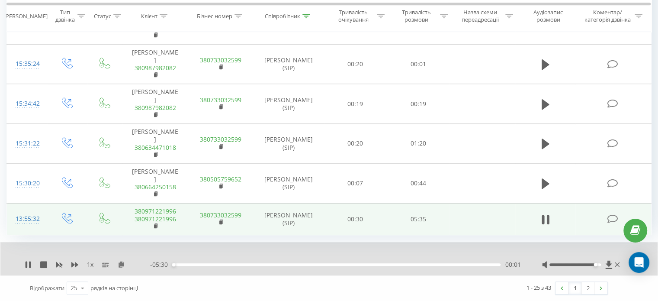
click at [595, 265] on div at bounding box center [574, 264] width 51 height 3
click at [545, 217] on icon at bounding box center [545, 219] width 8 height 12
click at [588, 288] on link "2" at bounding box center [587, 287] width 13 height 12
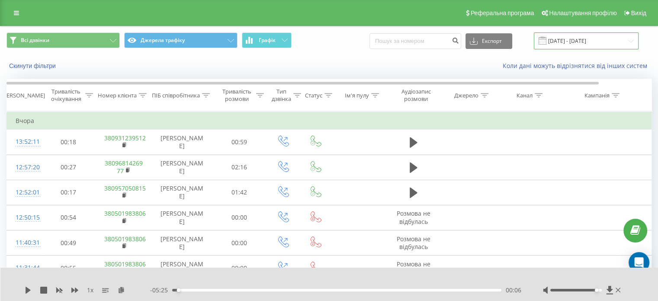
click at [585, 41] on input "[DATE] - [DATE]" at bounding box center [586, 40] width 105 height 17
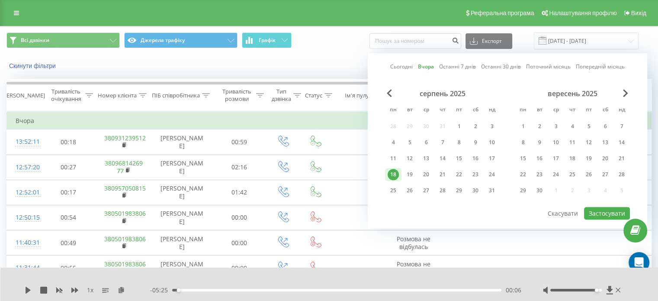
drag, startPoint x: 410, startPoint y: 173, endPoint x: 482, endPoint y: 204, distance: 78.2
click at [412, 174] on div "19" at bounding box center [409, 174] width 11 height 11
click at [599, 204] on div "серпень 2025 пн вт ср чт пт сб нд 28 29 30 31 1 2 3 4 5 6 7 8 9 10 11 12 13 14 …" at bounding box center [507, 147] width 245 height 117
click at [596, 217] on button "Застосувати" at bounding box center [607, 213] width 46 height 13
type input "[DATE] - [DATE]"
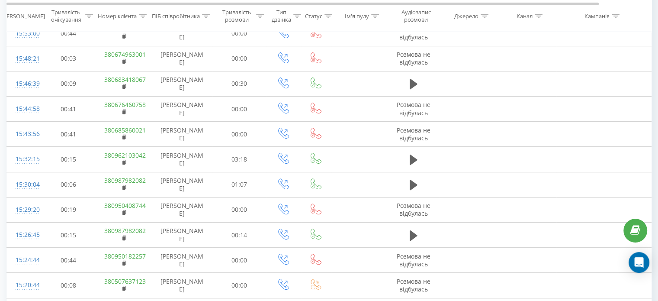
scroll to position [488, 0]
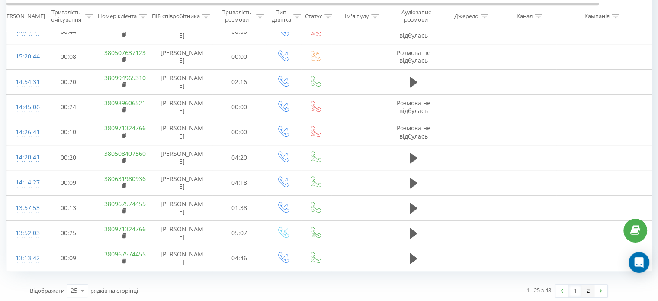
click at [592, 290] on link "2" at bounding box center [587, 290] width 13 height 12
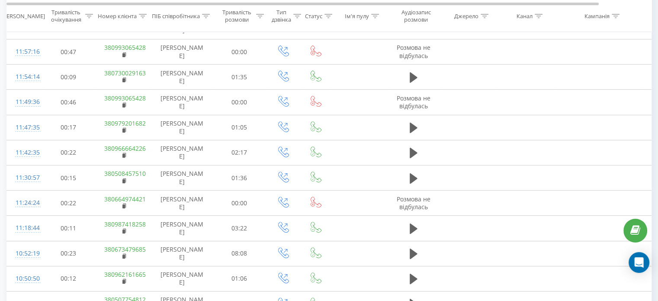
scroll to position [438, 0]
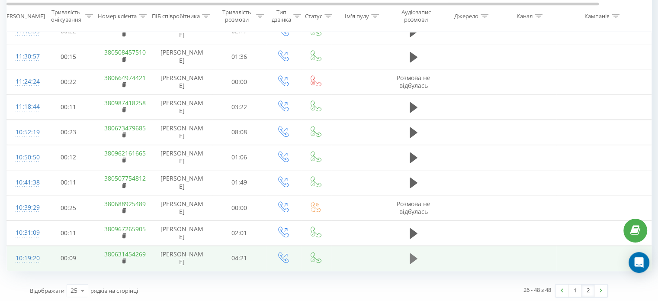
click at [410, 259] on icon at bounding box center [413, 258] width 8 height 10
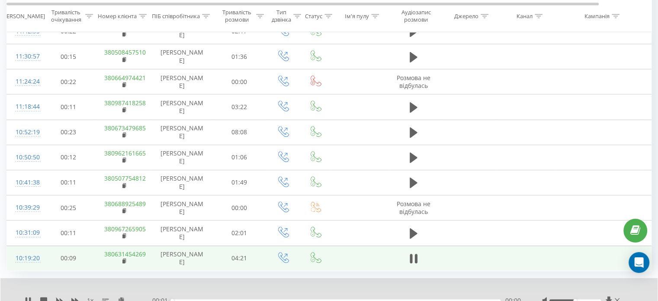
click at [588, 299] on div at bounding box center [574, 300] width 51 height 3
click at [599, 299] on div at bounding box center [582, 300] width 80 height 9
click at [599, 299] on div at bounding box center [574, 300] width 51 height 3
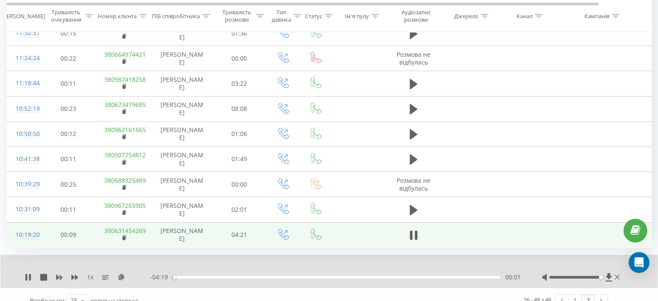
scroll to position [470, 0]
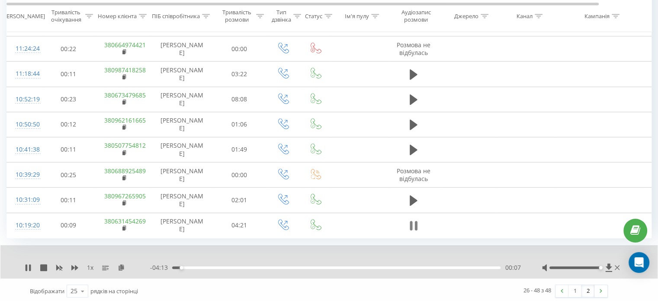
click at [410, 221] on icon at bounding box center [410, 226] width 3 height 10
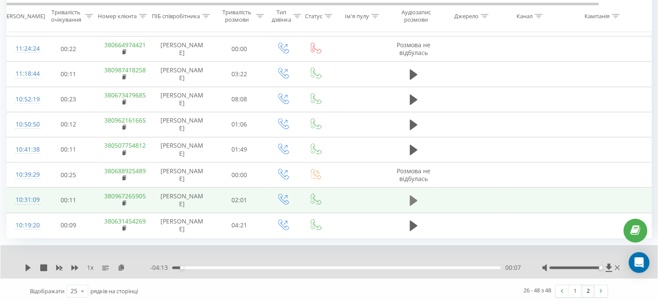
click at [409, 196] on icon at bounding box center [413, 200] width 8 height 10
click at [120, 265] on icon at bounding box center [121, 267] width 7 height 6
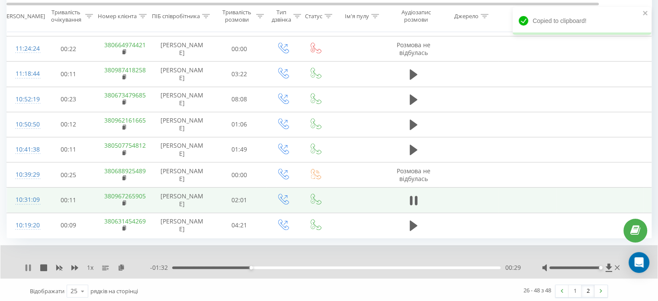
drag, startPoint x: 26, startPoint y: 266, endPoint x: 34, endPoint y: 266, distance: 7.8
click at [26, 266] on icon at bounding box center [27, 267] width 2 height 7
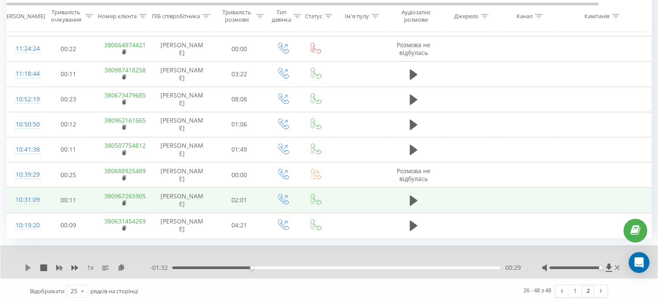
click at [29, 264] on icon at bounding box center [28, 267] width 5 height 7
click at [356, 266] on div "01:08" at bounding box center [336, 267] width 328 height 3
click at [22, 266] on div "1 x - 02:01 00:00 00:00" at bounding box center [328, 261] width 657 height 33
click at [25, 265] on icon at bounding box center [28, 267] width 7 height 7
click at [26, 264] on icon at bounding box center [27, 267] width 2 height 7
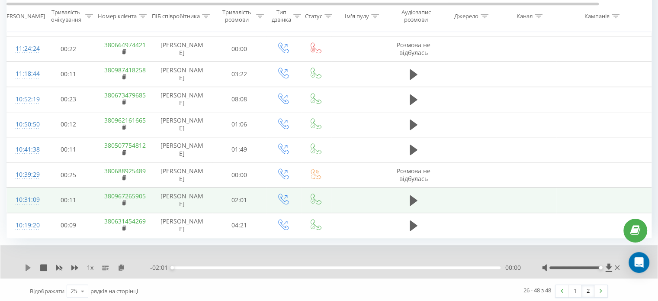
click at [28, 264] on icon at bounding box center [28, 267] width 5 height 7
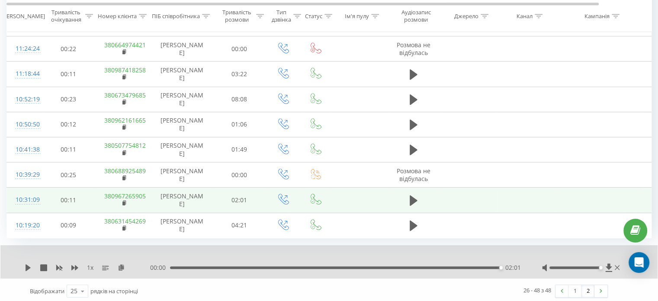
click at [120, 268] on div "1 x" at bounding box center [87, 267] width 125 height 9
click at [120, 265] on icon at bounding box center [121, 267] width 7 height 6
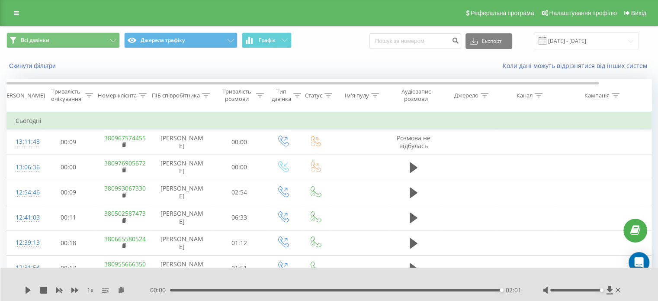
scroll to position [0, 0]
click at [203, 96] on div at bounding box center [206, 95] width 8 height 7
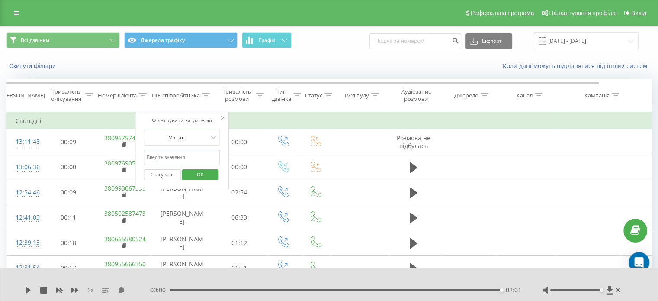
click at [189, 156] on input "text" at bounding box center [182, 157] width 76 height 15
type input "[PERSON_NAME]"
click at [197, 178] on span "OK" at bounding box center [200, 173] width 24 height 13
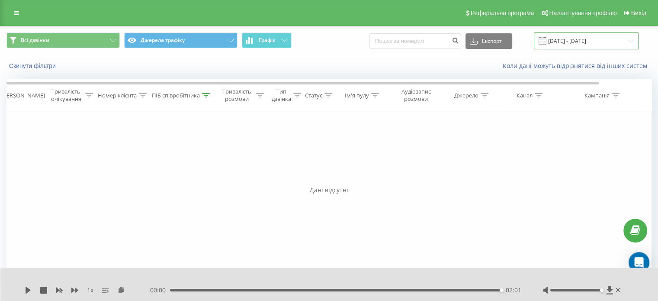
click at [571, 39] on input "[DATE] - [DATE]" at bounding box center [586, 40] width 105 height 17
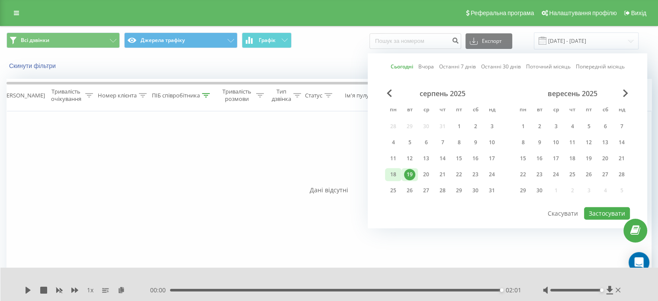
drag, startPoint x: 391, startPoint y: 169, endPoint x: 540, endPoint y: 223, distance: 158.7
click at [391, 169] on div "18" at bounding box center [392, 174] width 11 height 11
click at [611, 211] on button "Застосувати" at bounding box center [607, 213] width 46 height 13
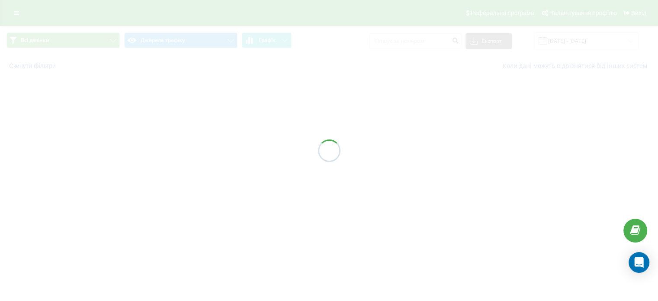
type input "[DATE] - [DATE]"
